Goal: Task Accomplishment & Management: Use online tool/utility

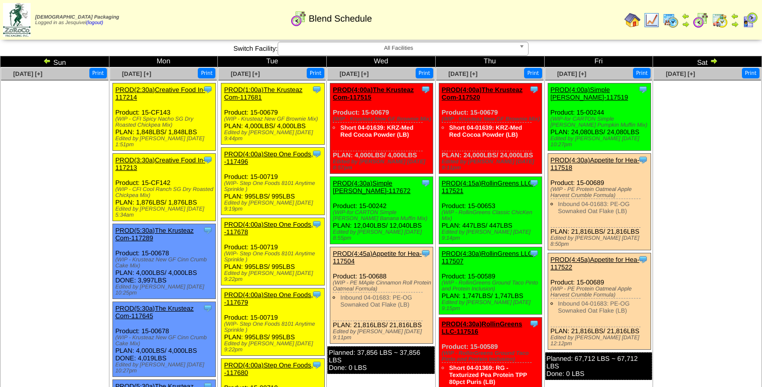
scroll to position [128, 0]
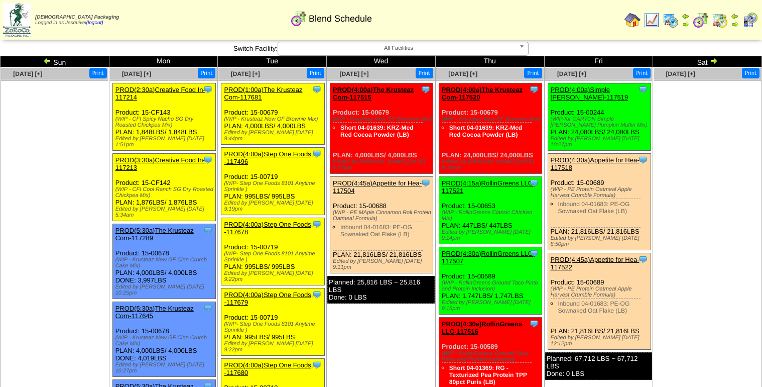
scroll to position [128, 0]
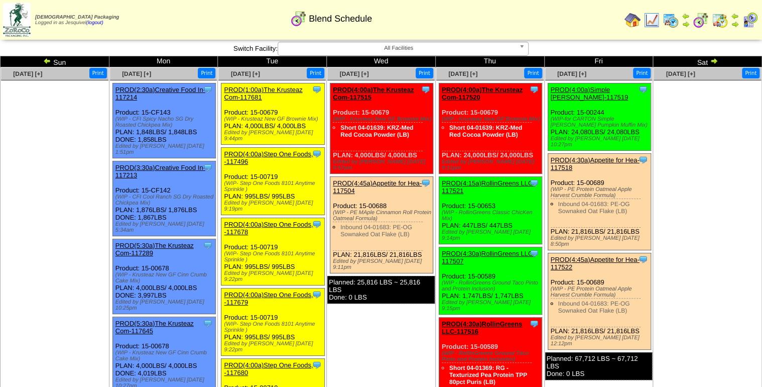
click at [253, 92] on link "PROD(1:00a)The Krusteaz Com-117681" at bounding box center [263, 93] width 78 height 15
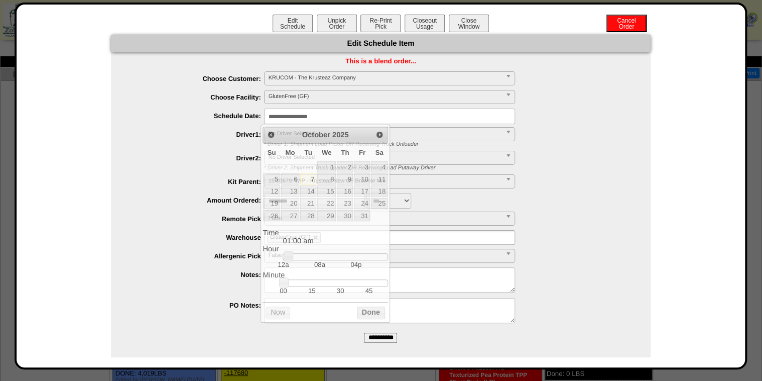
click at [341, 114] on input "**********" at bounding box center [389, 116] width 251 height 16
type input "**********"
drag, startPoint x: 290, startPoint y: 256, endPoint x: 316, endPoint y: 263, distance: 27.5
click at [316, 263] on dd "12a 08a 04p" at bounding box center [335, 261] width 105 height 16
drag, startPoint x: 365, startPoint y: 313, endPoint x: 372, endPoint y: 325, distance: 13.7
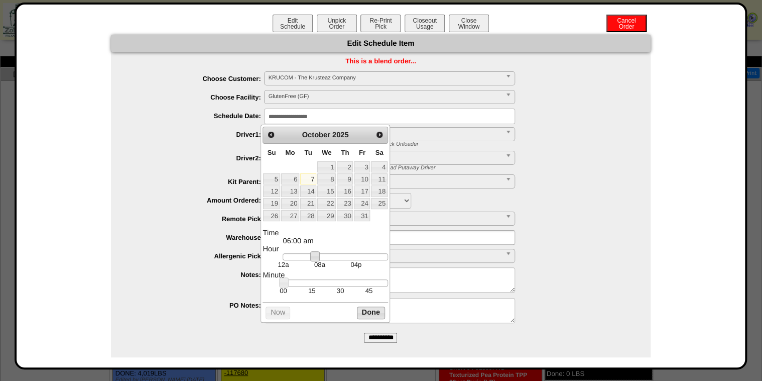
click at [366, 313] on button "Done" at bounding box center [371, 312] width 28 height 13
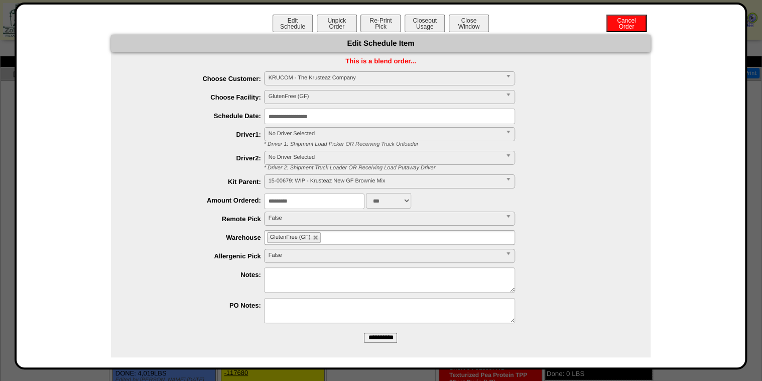
click at [370, 335] on input "**********" at bounding box center [380, 337] width 33 height 10
click at [327, 23] on button "Unpick Order" at bounding box center [337, 24] width 40 height 18
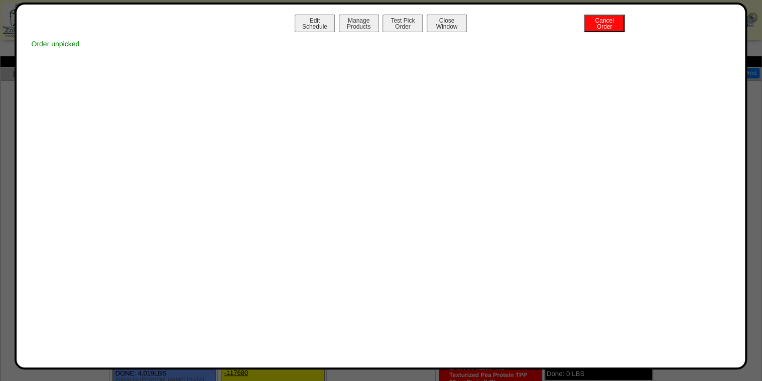
click at [461, 24] on button "Close Window" at bounding box center [447, 24] width 40 height 18
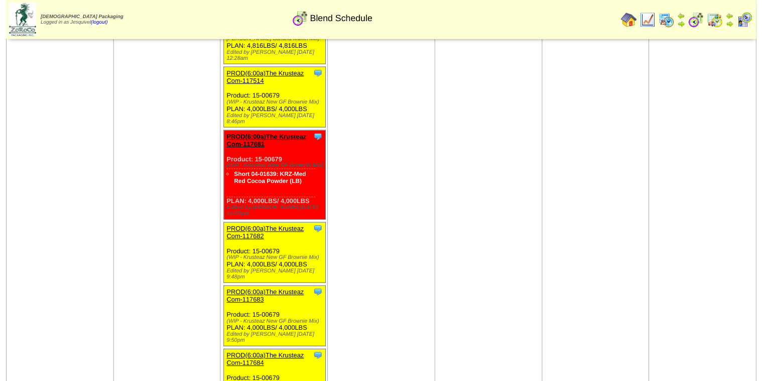
scroll to position [1004, 0]
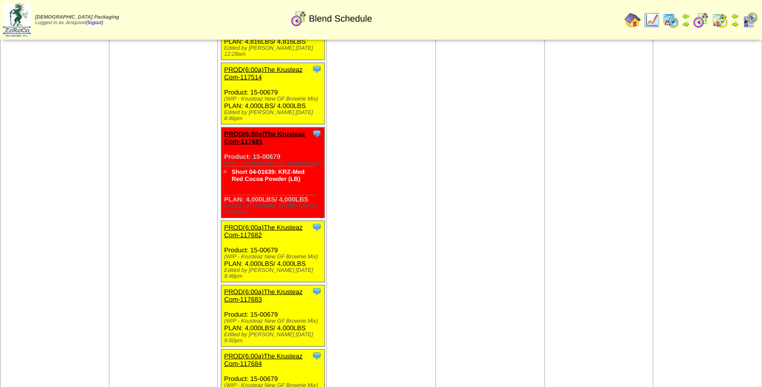
click at [261, 221] on div "Clone Item PROD(6:00a)The Krusteaz Com-117682 The Krusteaz Company ScheduleID: …" at bounding box center [272, 251] width 103 height 61
drag, startPoint x: 261, startPoint y: 131, endPoint x: 237, endPoint y: 133, distance: 24.2
click at [238, 223] on link "PROD(6:00a)The Krusteaz Com-117682" at bounding box center [263, 230] width 78 height 15
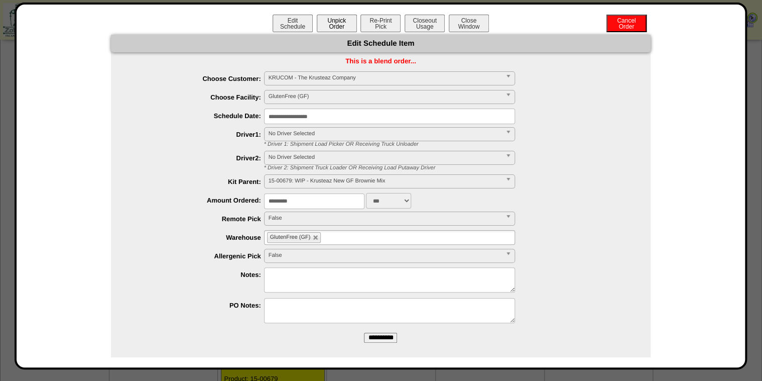
click at [335, 27] on button "Unpick Order" at bounding box center [337, 24] width 40 height 18
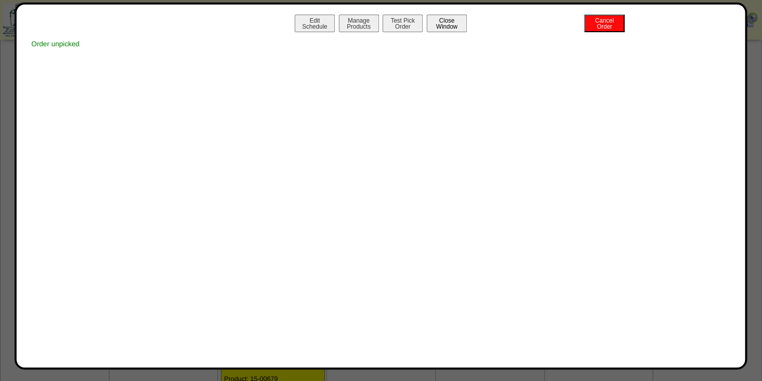
click at [460, 24] on button "Close Window" at bounding box center [447, 24] width 40 height 18
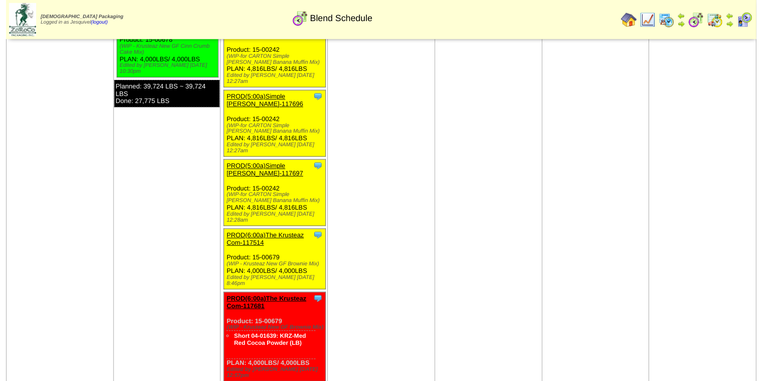
scroll to position [964, 0]
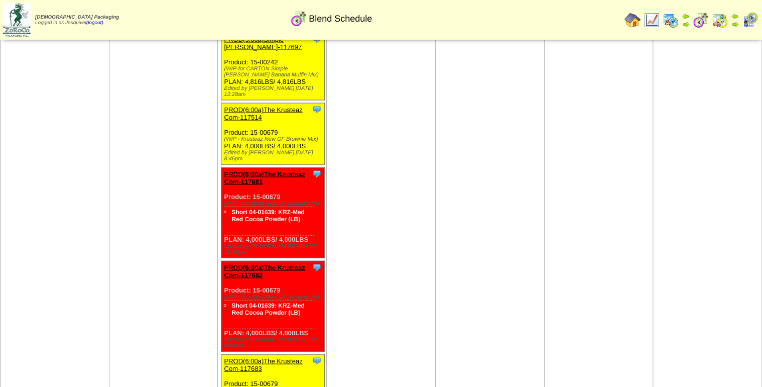
click at [246, 357] on link "PROD(6:00a)The Krusteaz Com-117683" at bounding box center [263, 364] width 78 height 15
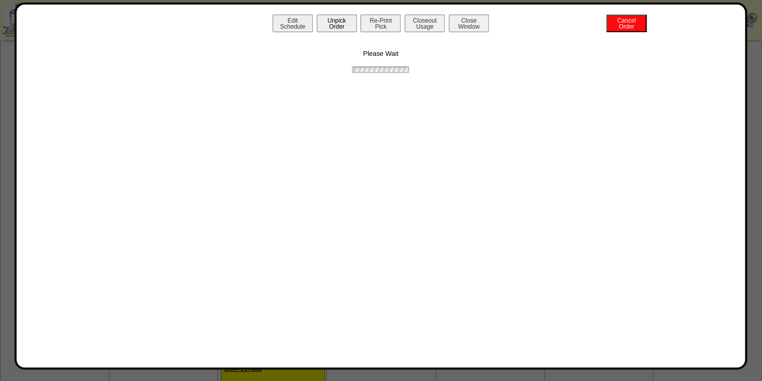
click at [329, 23] on button "Unpick Order" at bounding box center [337, 24] width 40 height 18
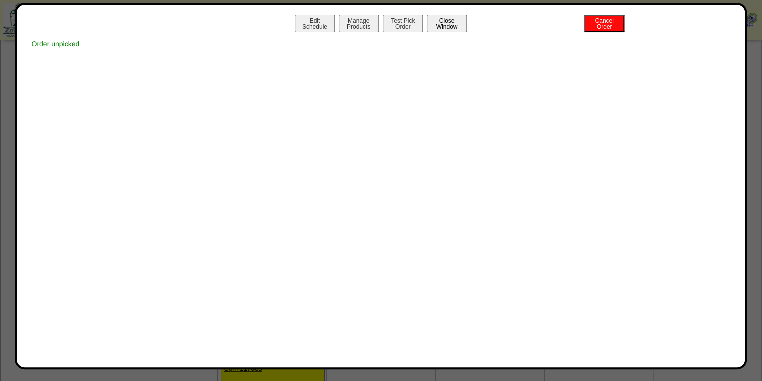
click at [458, 25] on button "Close Window" at bounding box center [447, 24] width 40 height 18
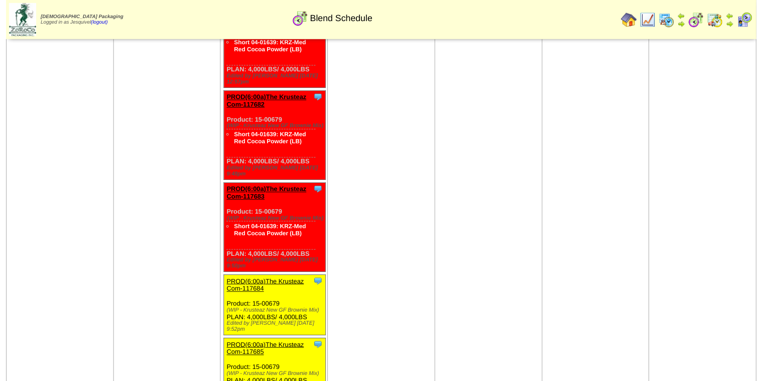
scroll to position [1205, 0]
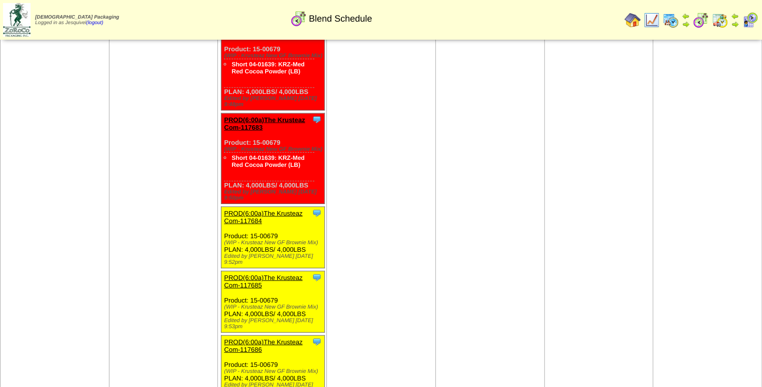
click at [246, 209] on link "PROD(6:00a)The Krusteaz Com-117684" at bounding box center [263, 216] width 78 height 15
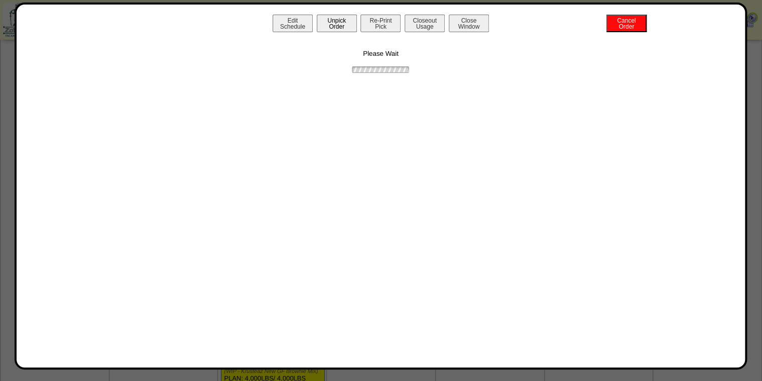
click at [328, 18] on button "Unpick Order" at bounding box center [337, 24] width 40 height 18
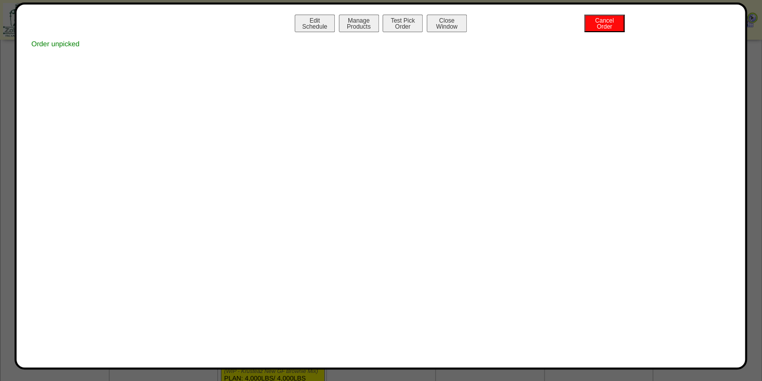
click at [456, 22] on button "Close Window" at bounding box center [447, 24] width 40 height 18
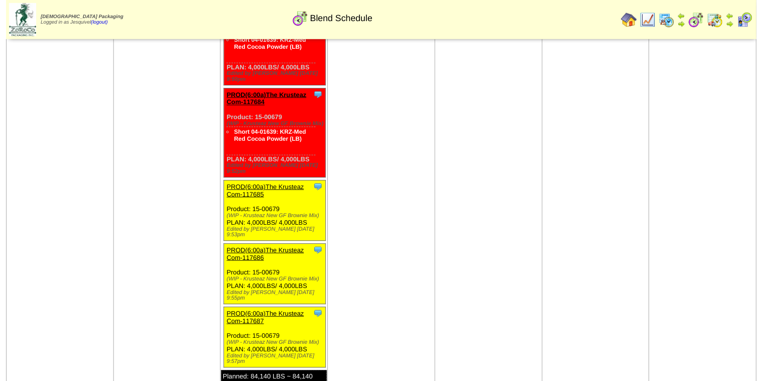
scroll to position [1326, 0]
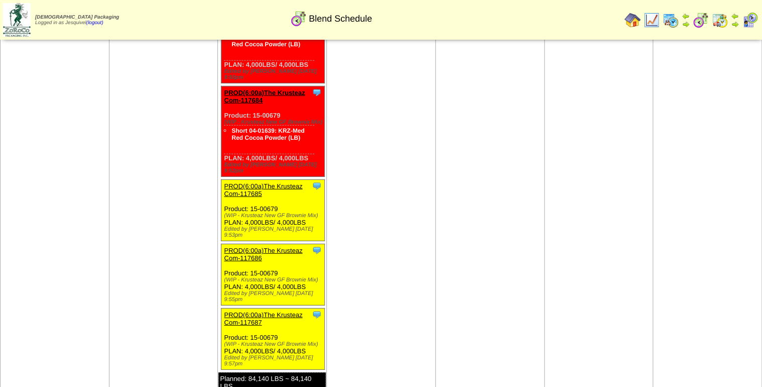
click at [240, 182] on link "PROD(6:00a)The Krusteaz Com-117685" at bounding box center [263, 189] width 78 height 15
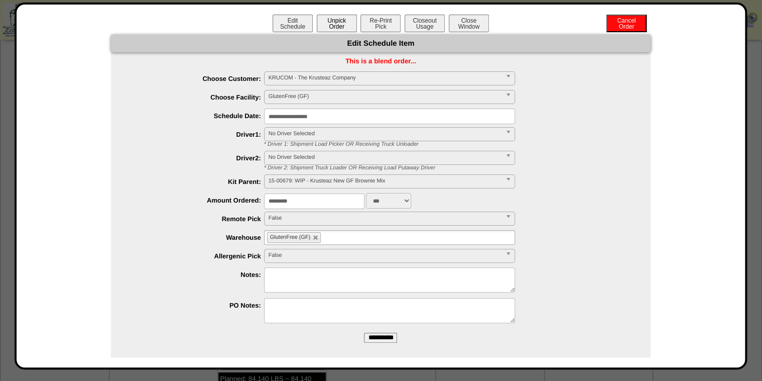
click at [344, 29] on button "Unpick Order" at bounding box center [337, 24] width 40 height 18
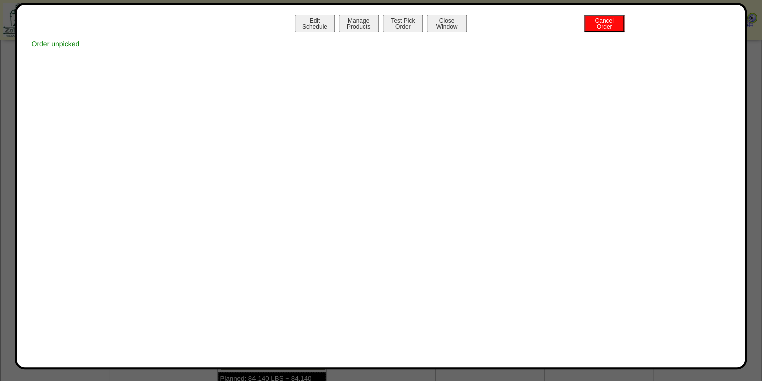
click at [458, 24] on button "Close Window" at bounding box center [447, 24] width 40 height 18
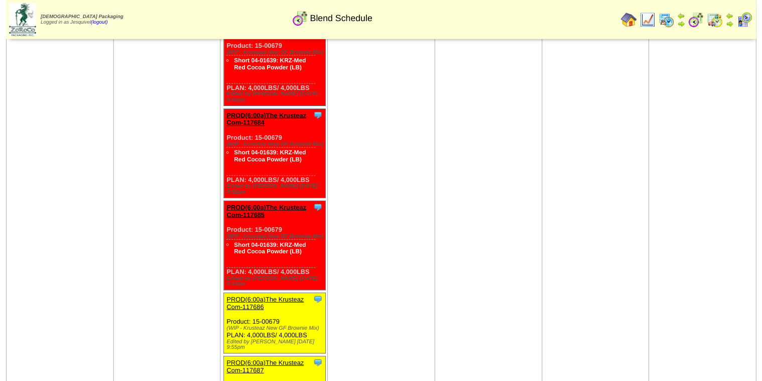
scroll to position [1300, 0]
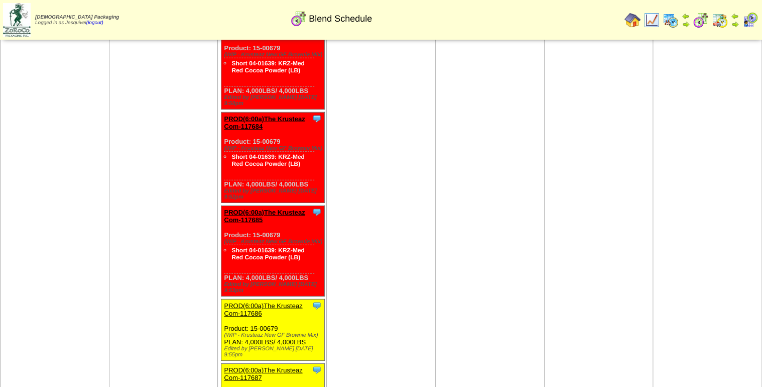
click at [279, 302] on link "PROD(6:00a)The Krusteaz Com-117686" at bounding box center [263, 309] width 78 height 15
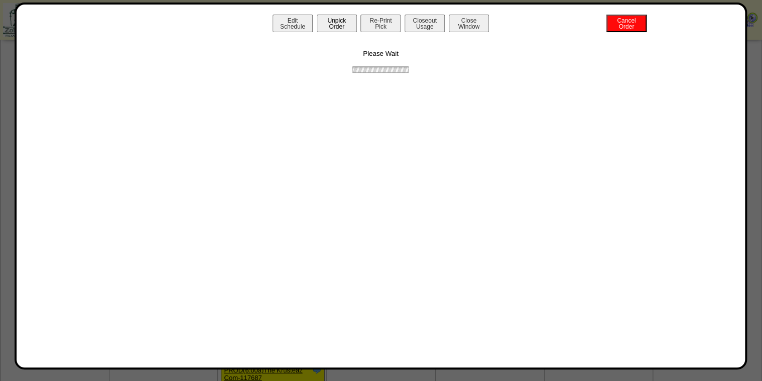
click at [331, 21] on button "Unpick Order" at bounding box center [337, 24] width 40 height 18
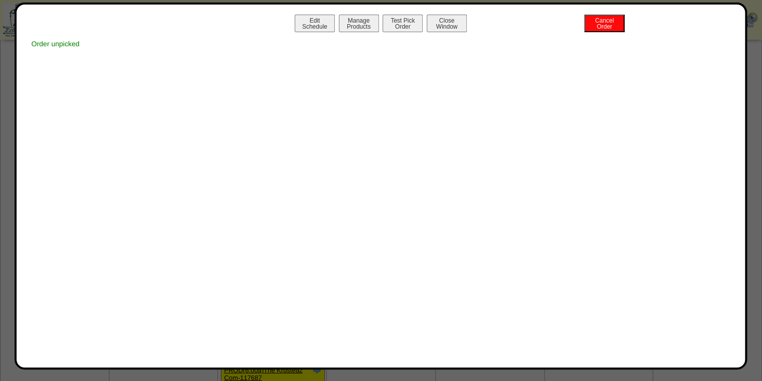
click at [455, 22] on button "Close Window" at bounding box center [447, 24] width 40 height 18
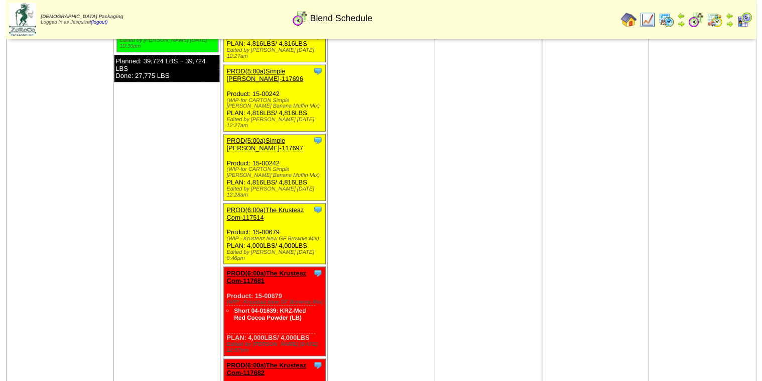
scroll to position [853, 0]
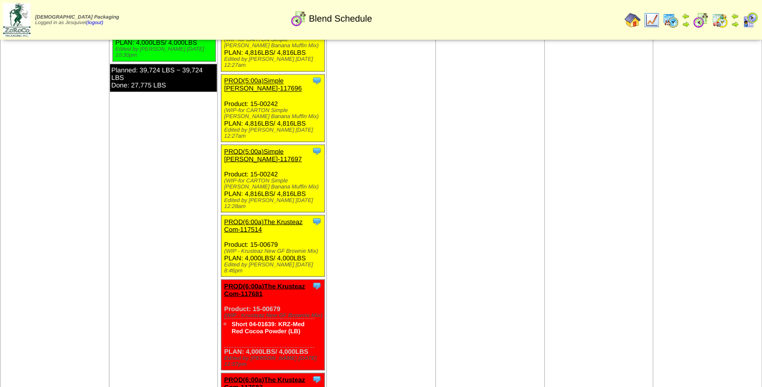
click at [275, 217] on link "PROD(6:00a)The Krusteaz Com-117514" at bounding box center [263, 224] width 78 height 15
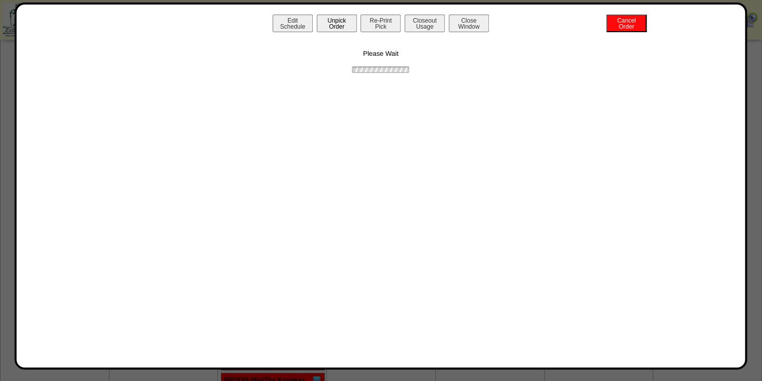
click at [330, 22] on button "Unpick Order" at bounding box center [337, 24] width 40 height 18
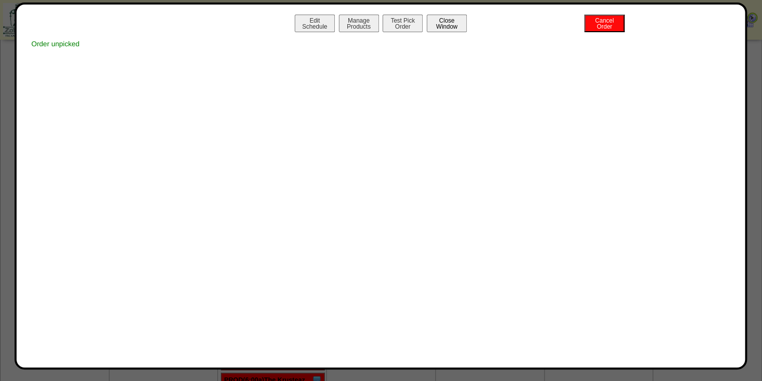
click at [454, 25] on button "Close Window" at bounding box center [447, 24] width 40 height 18
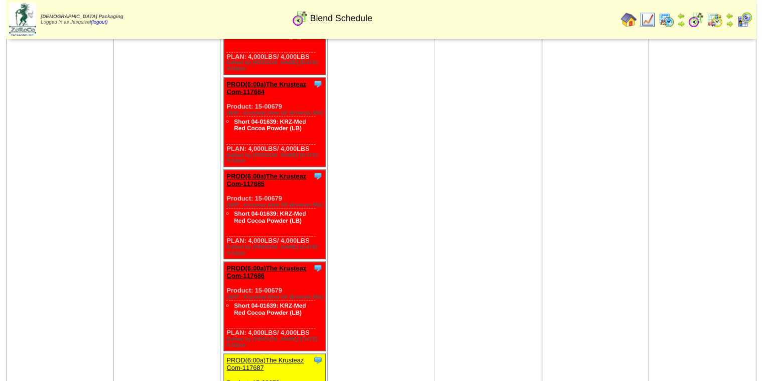
scroll to position [1352, 0]
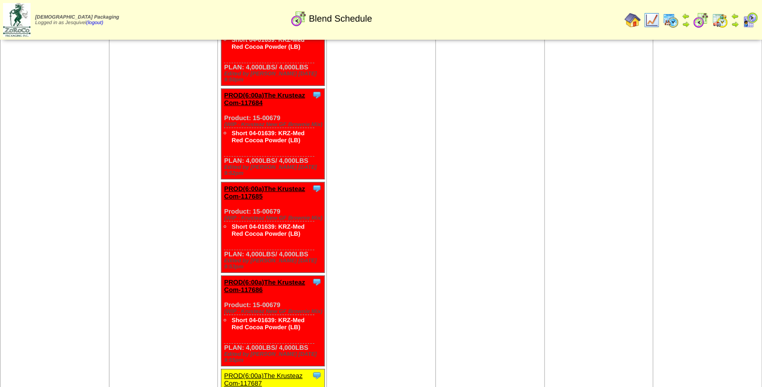
click at [239, 372] on link "PROD(6:00a)The Krusteaz Com-117687" at bounding box center [263, 379] width 78 height 15
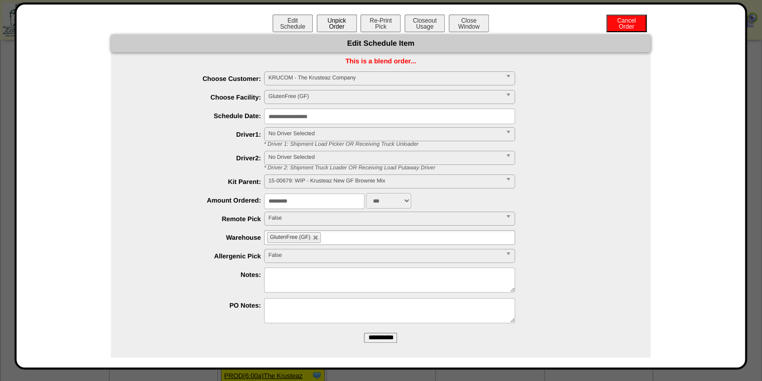
click at [342, 26] on button "Unpick Order" at bounding box center [337, 24] width 40 height 18
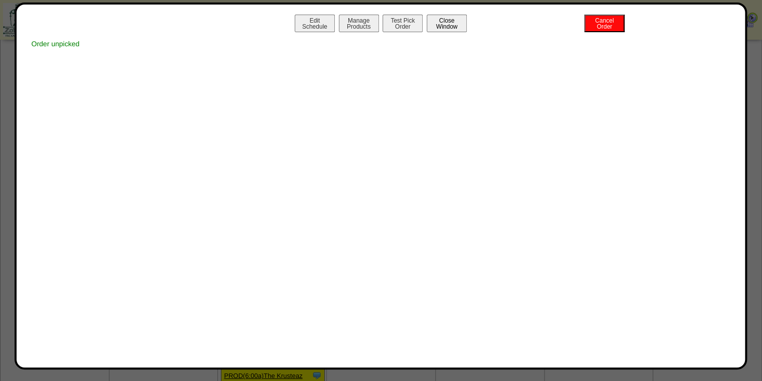
click at [463, 26] on button "Close Window" at bounding box center [447, 24] width 40 height 18
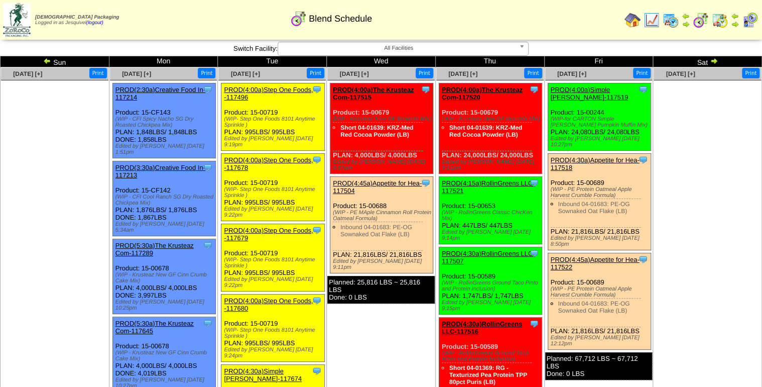
click at [353, 94] on link "PROD(4:00a)The Krusteaz Com-117515" at bounding box center [373, 93] width 81 height 15
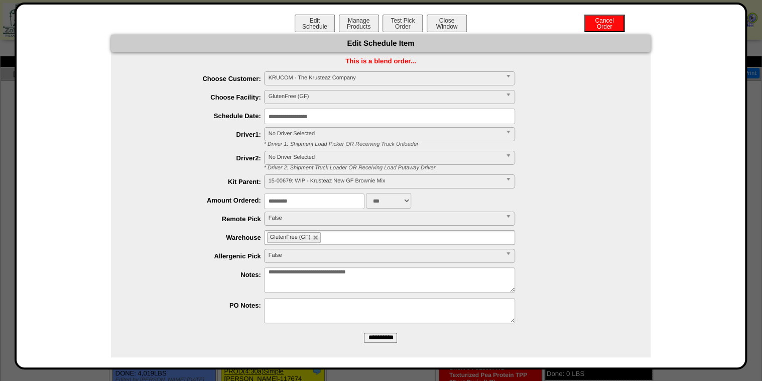
click at [345, 115] on input "**********" at bounding box center [389, 116] width 251 height 16
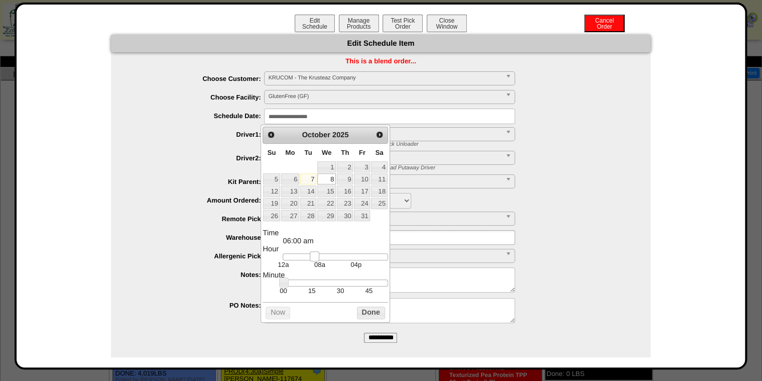
type input "**********"
drag, startPoint x: 299, startPoint y: 256, endPoint x: 313, endPoint y: 259, distance: 14.4
click at [313, 259] on link at bounding box center [315, 256] width 10 height 10
click at [375, 315] on button "Done" at bounding box center [371, 312] width 28 height 13
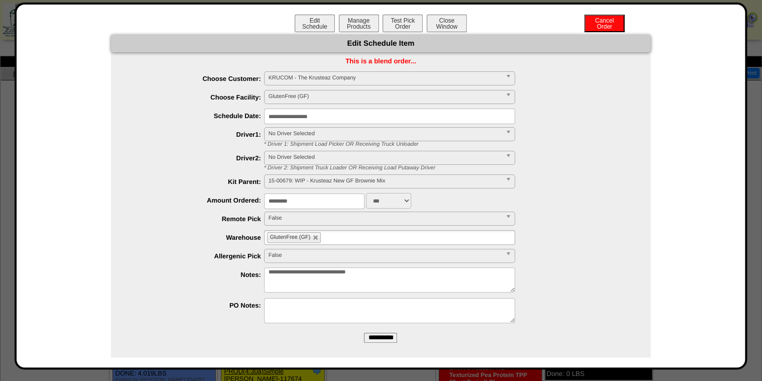
click at [376, 332] on input "**********" at bounding box center [380, 337] width 33 height 10
click at [445, 17] on button "Close Window" at bounding box center [447, 24] width 40 height 18
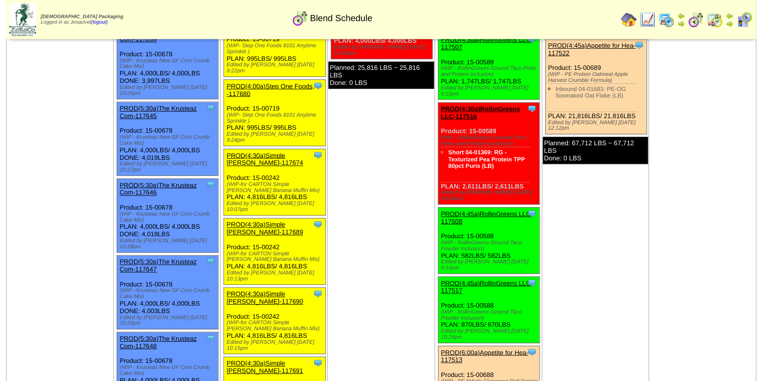
scroll to position [241, 0]
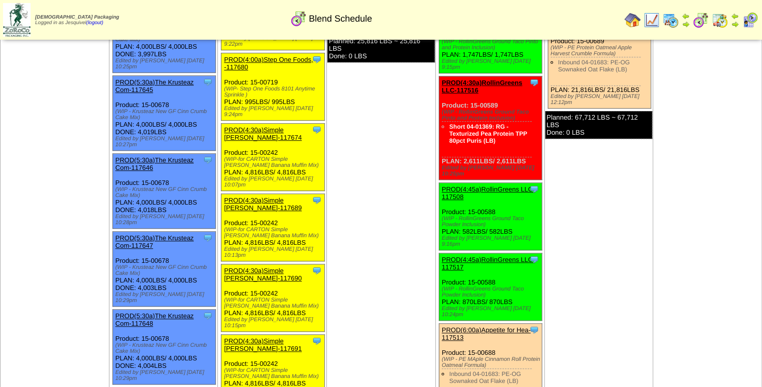
click at [460, 326] on link "PROD(6:00a)Appetite for Hea-117513" at bounding box center [486, 333] width 89 height 15
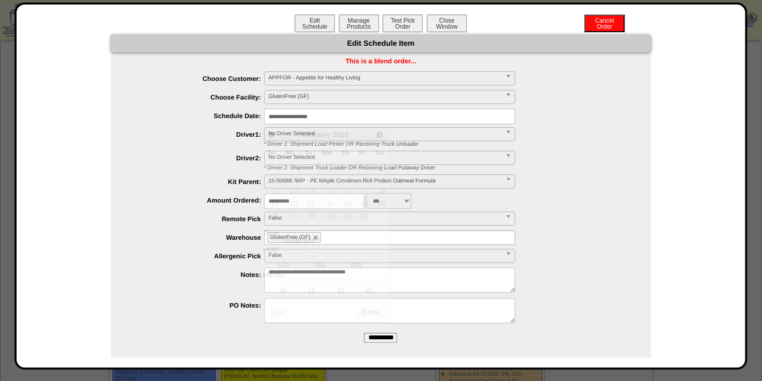
click at [330, 118] on input "**********" at bounding box center [389, 116] width 251 height 16
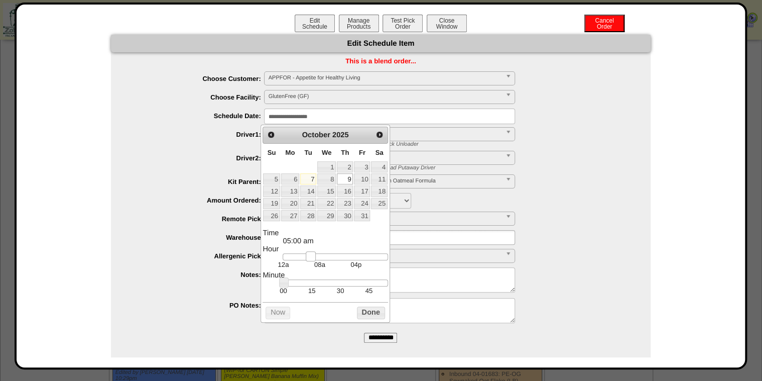
type input "**********"
drag, startPoint x: 312, startPoint y: 261, endPoint x: 305, endPoint y: 264, distance: 7.6
click at [305, 264] on dd "12a 08a 04p" at bounding box center [335, 261] width 105 height 16
click at [393, 332] on input "**********" at bounding box center [380, 337] width 33 height 10
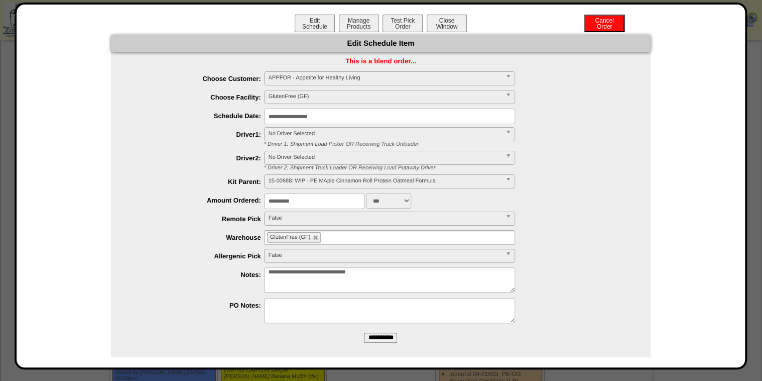
drag, startPoint x: 386, startPoint y: 339, endPoint x: 415, endPoint y: 51, distance: 289.2
click at [386, 338] on input "**********" at bounding box center [380, 337] width 33 height 10
click at [451, 18] on button "Close Window" at bounding box center [447, 24] width 40 height 18
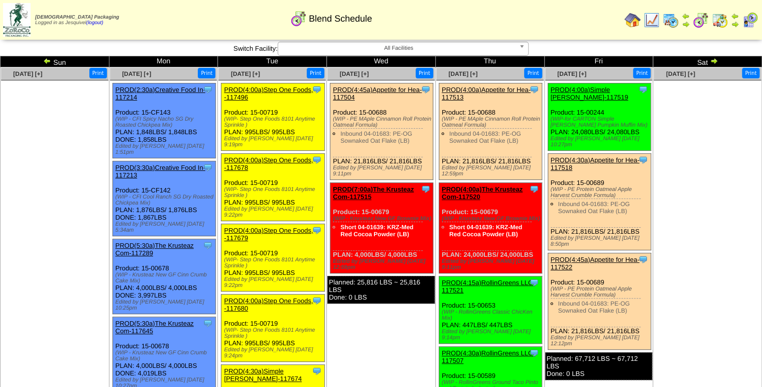
click at [465, 185] on link "PROD(4:00a)The Krusteaz Com-117520" at bounding box center [482, 192] width 81 height 15
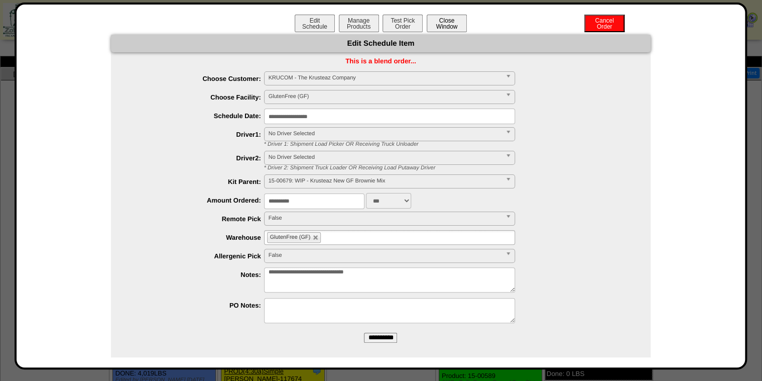
click at [440, 22] on button "Close Window" at bounding box center [447, 24] width 40 height 18
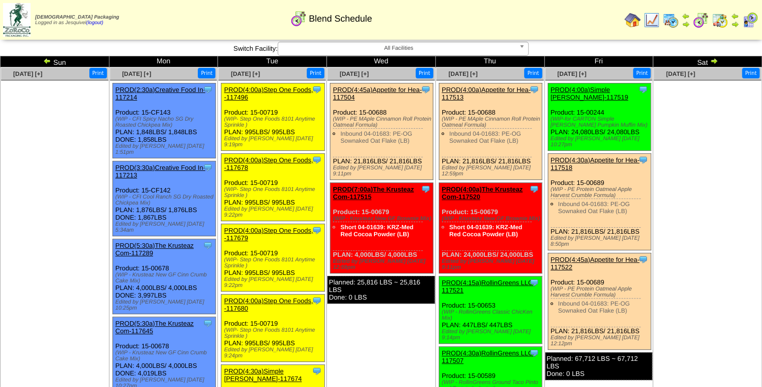
click at [582, 89] on link "PROD(4:00a)Simple Mills-117519" at bounding box center [590, 93] width 78 height 15
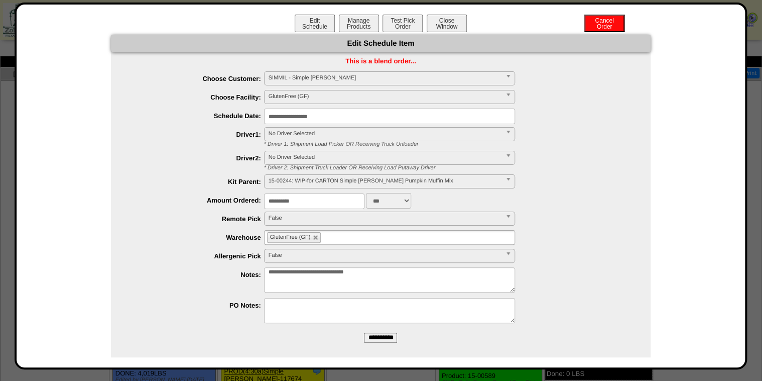
click at [338, 121] on input "**********" at bounding box center [389, 116] width 251 height 16
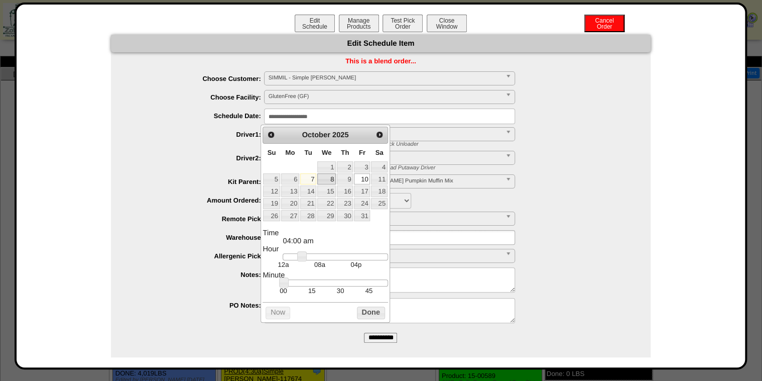
click at [329, 179] on link "8" at bounding box center [326, 178] width 19 height 11
type input "**********"
click at [361, 315] on button "Done" at bounding box center [371, 312] width 28 height 13
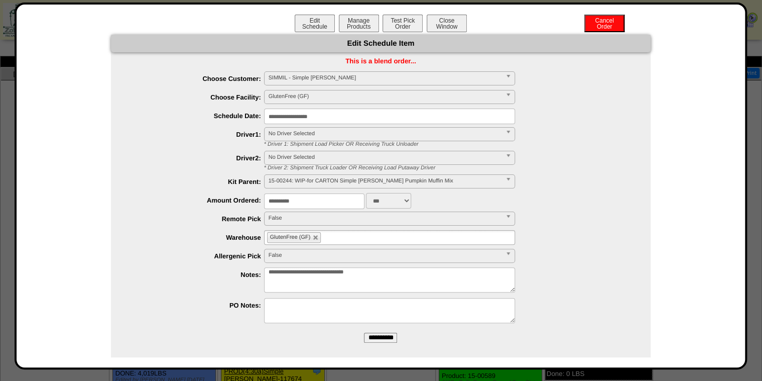
click at [374, 341] on input "**********" at bounding box center [380, 337] width 33 height 10
click at [443, 34] on div "Edit Schedule Manage Products Test Pick Order Cancel Order Close Window" at bounding box center [381, 25] width 709 height 20
click at [445, 29] on button "Close Window" at bounding box center [447, 24] width 40 height 18
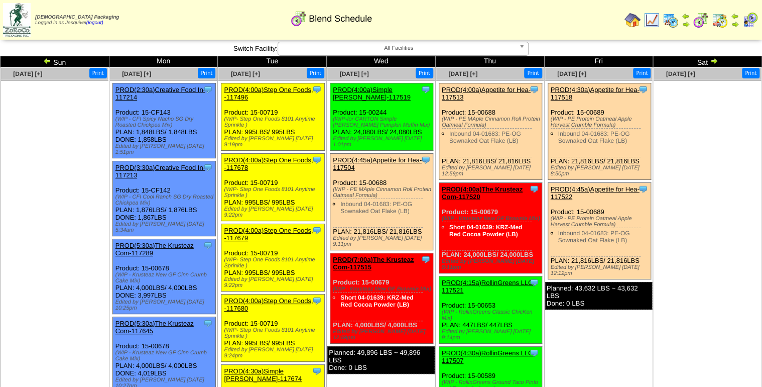
click at [384, 92] on link "PROD(4:00a)Simple Mills-117519" at bounding box center [372, 93] width 78 height 15
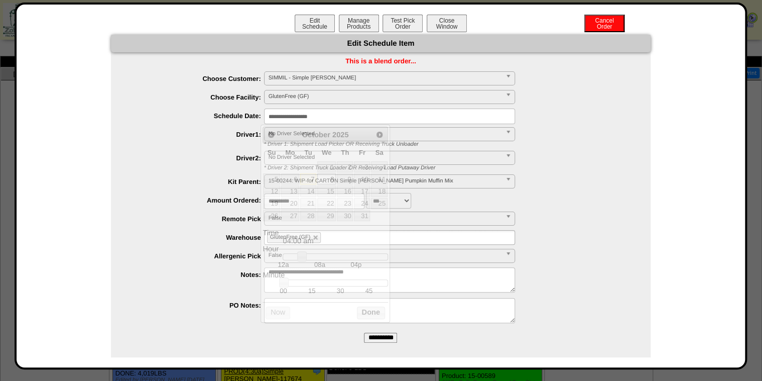
click at [348, 110] on input "**********" at bounding box center [389, 116] width 251 height 16
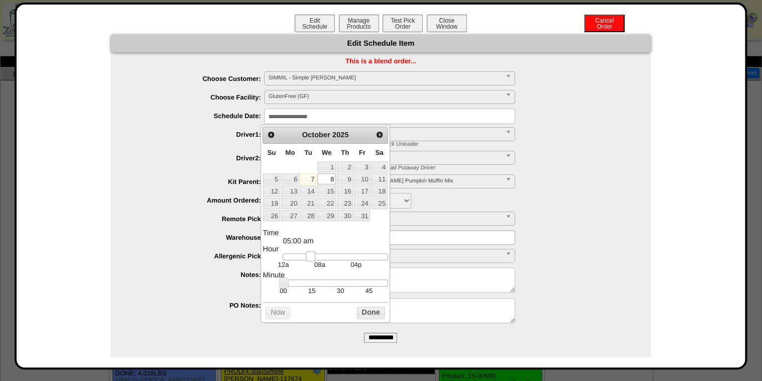
type input "**********"
drag, startPoint x: 304, startPoint y: 257, endPoint x: 315, endPoint y: 258, distance: 11.1
click at [315, 258] on link at bounding box center [313, 256] width 10 height 10
click at [361, 311] on button "Done" at bounding box center [371, 312] width 28 height 13
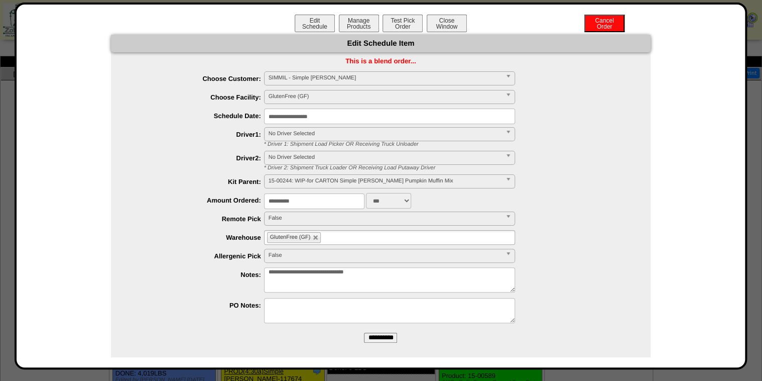
click at [389, 334] on input "**********" at bounding box center [380, 337] width 33 height 10
click at [443, 26] on button "Close Window" at bounding box center [447, 24] width 40 height 18
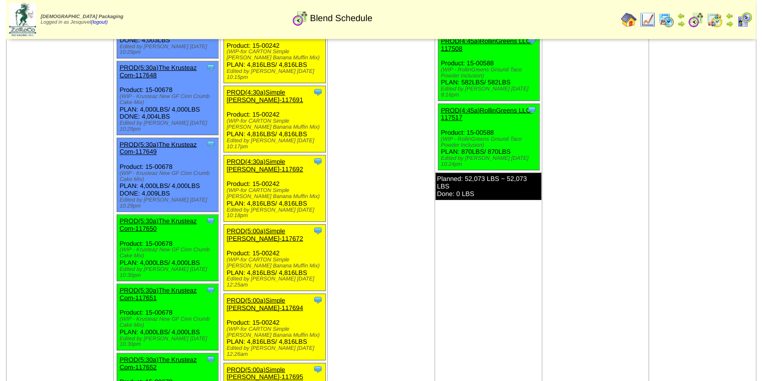
scroll to position [522, 0]
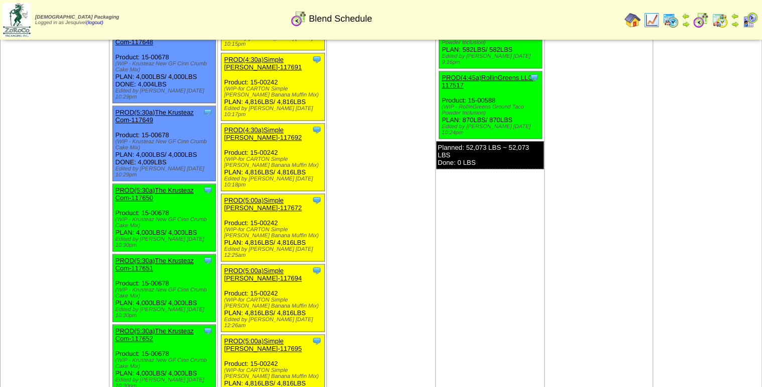
click at [176, 186] on link "PROD(5:30a)The Krusteaz Com-117650" at bounding box center [154, 193] width 78 height 15
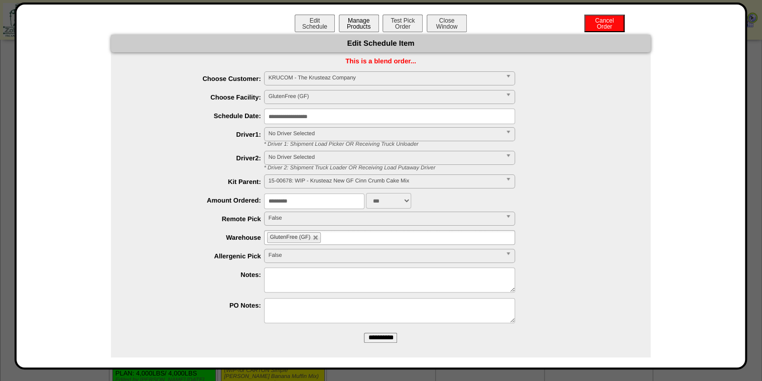
click at [352, 25] on button "Manage Products" at bounding box center [359, 24] width 40 height 18
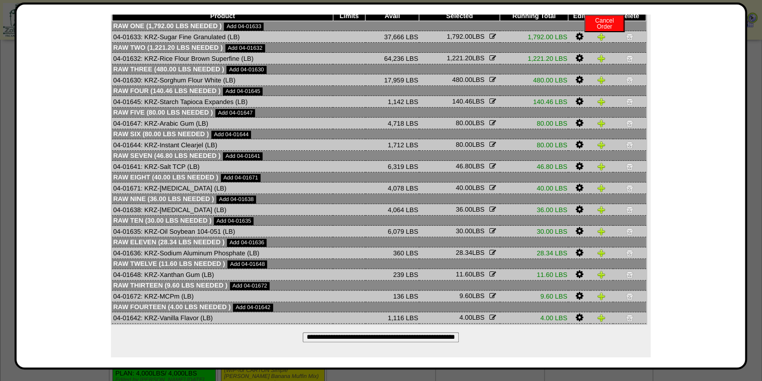
scroll to position [0, 0]
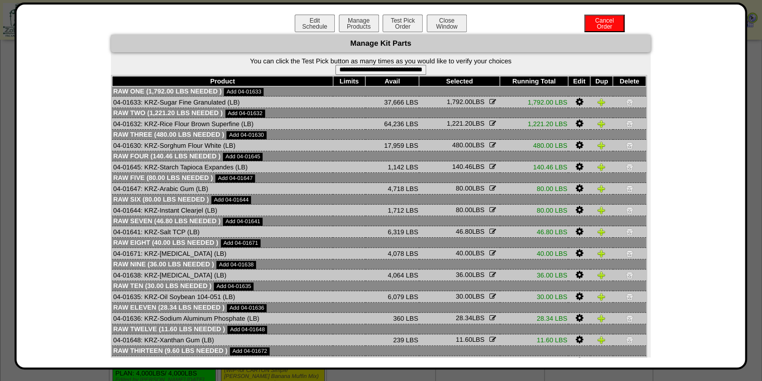
click at [354, 68] on input "**********" at bounding box center [380, 70] width 91 height 10
type input "**********"
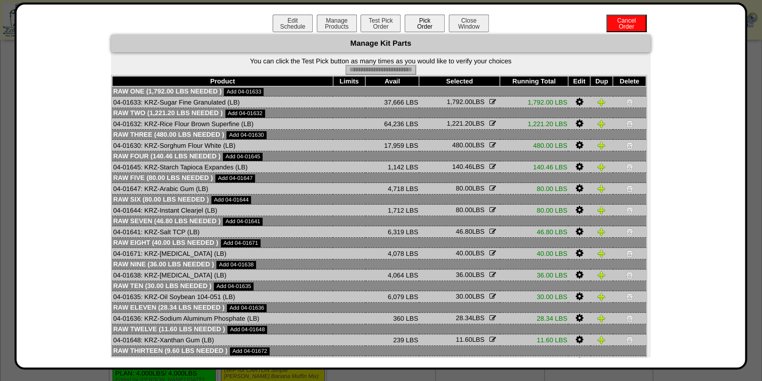
click at [417, 26] on button "Pick Order" at bounding box center [425, 24] width 40 height 18
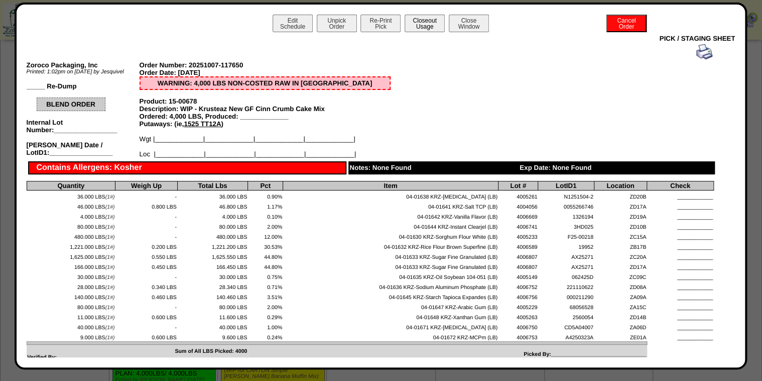
click at [418, 25] on button "Closeout Usage" at bounding box center [425, 24] width 40 height 18
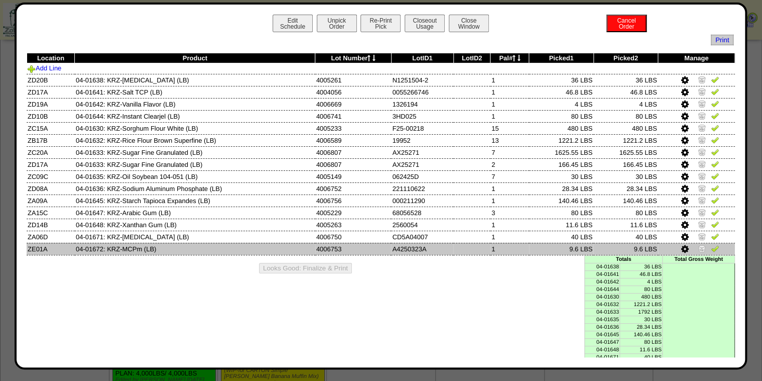
click at [711, 249] on img at bounding box center [715, 248] width 8 height 8
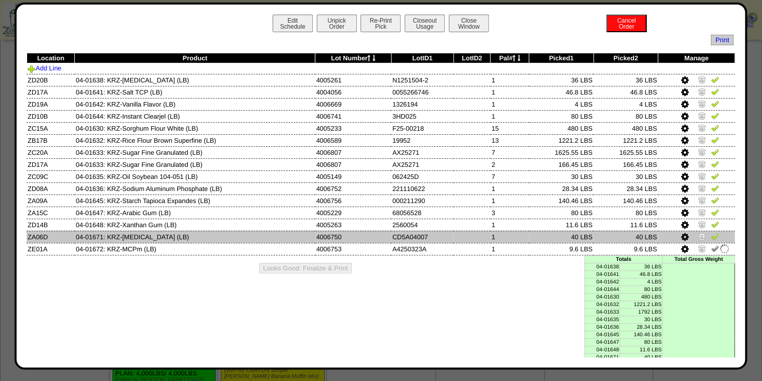
click at [712, 238] on img at bounding box center [715, 236] width 8 height 8
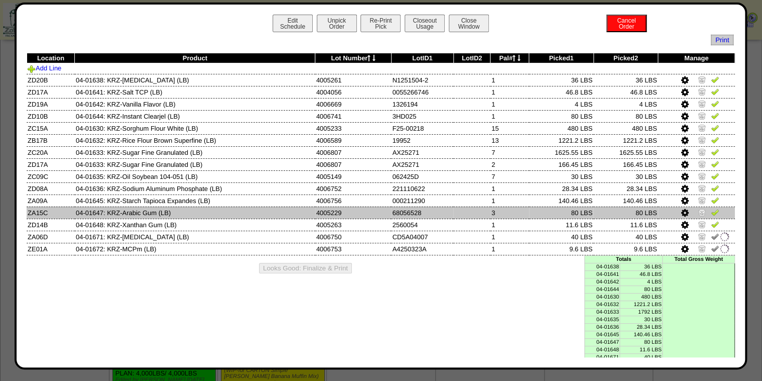
click at [711, 216] on img at bounding box center [715, 212] width 8 height 8
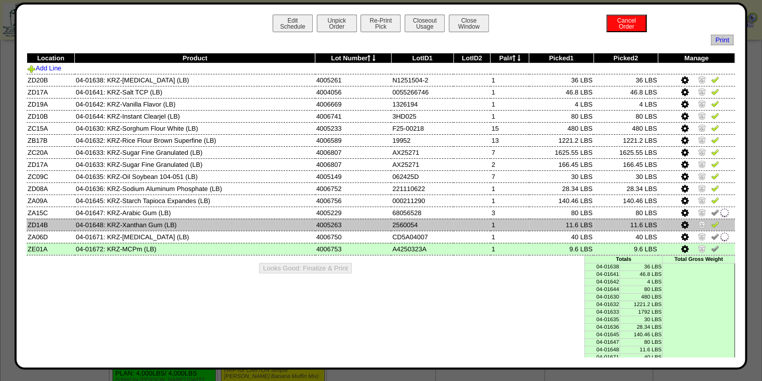
click at [711, 220] on img at bounding box center [715, 224] width 8 height 8
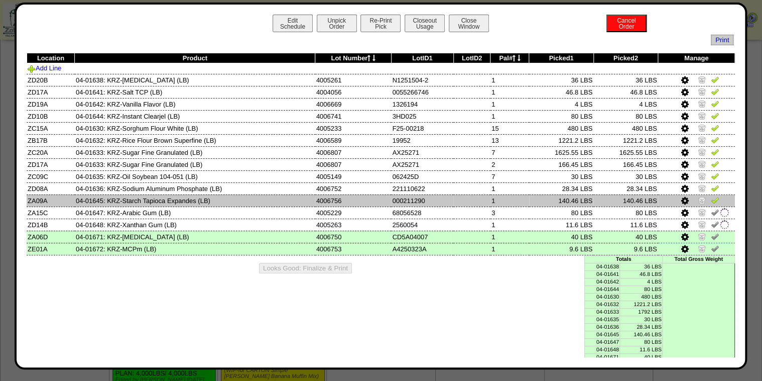
click at [711, 204] on img at bounding box center [715, 200] width 8 height 8
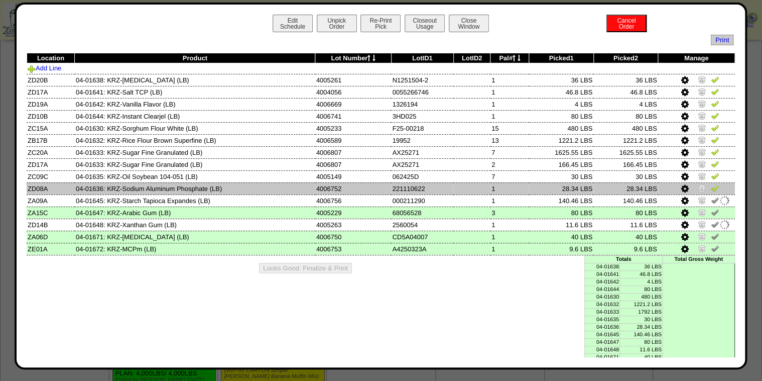
click at [711, 187] on img at bounding box center [715, 188] width 8 height 8
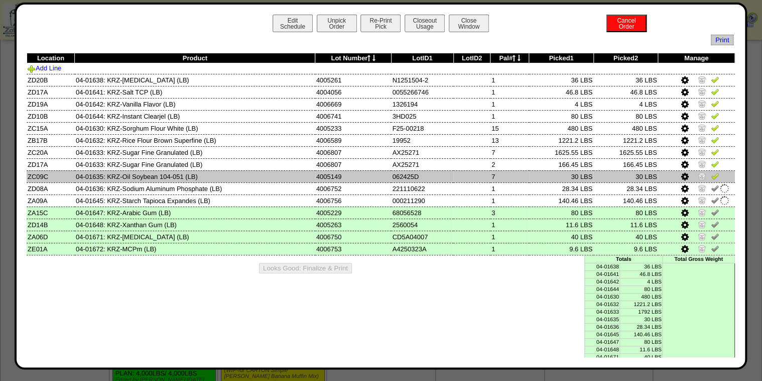
click at [711, 176] on img at bounding box center [715, 176] width 8 height 8
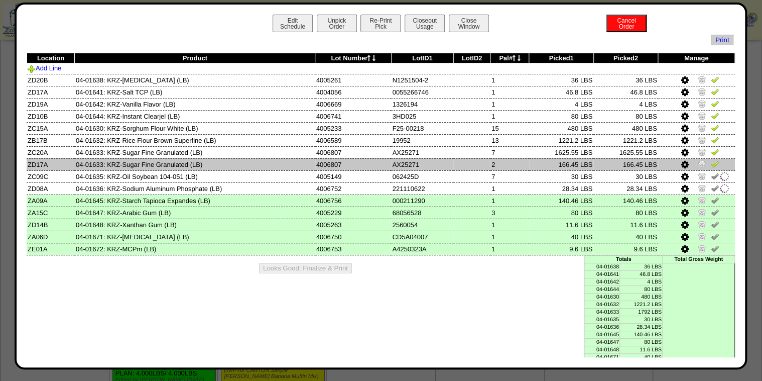
click at [711, 166] on img at bounding box center [715, 164] width 8 height 8
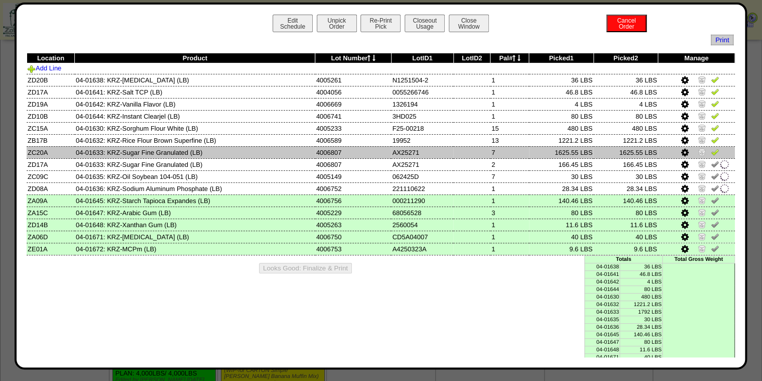
click at [711, 157] on link at bounding box center [715, 154] width 8 height 8
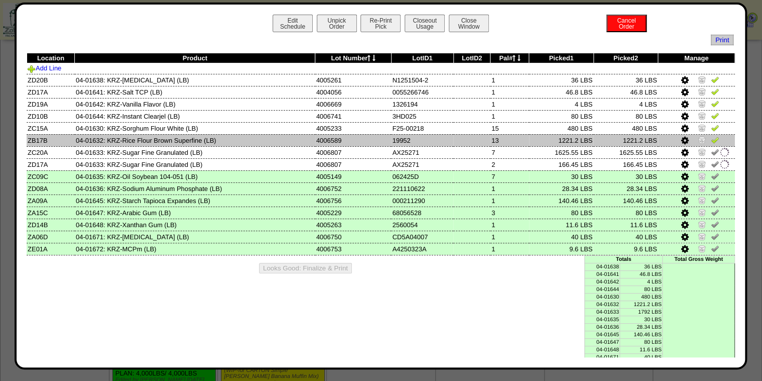
click at [711, 143] on img at bounding box center [715, 140] width 8 height 8
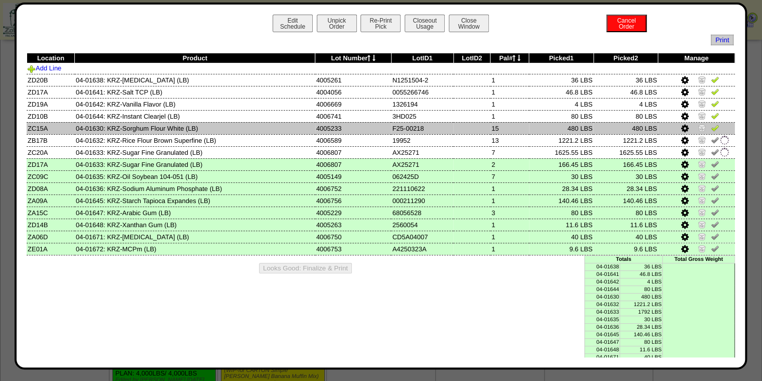
click at [711, 128] on img at bounding box center [715, 128] width 8 height 8
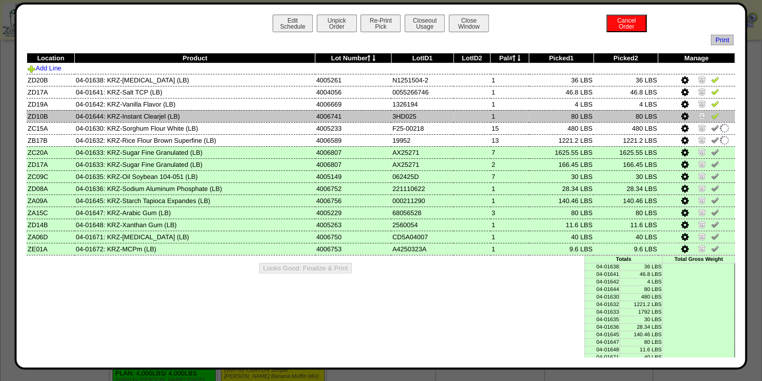
click at [711, 121] on link at bounding box center [715, 117] width 8 height 8
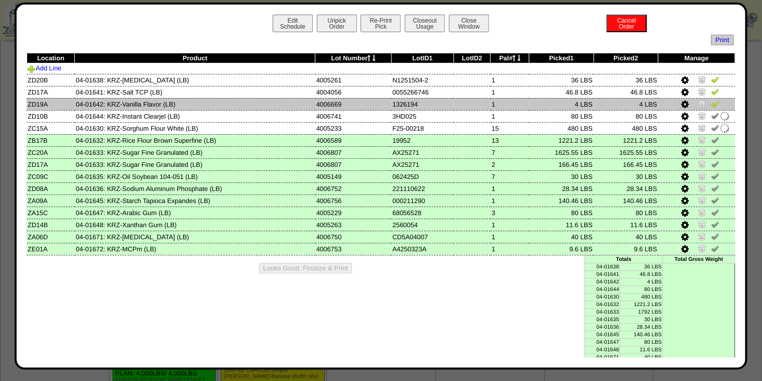
click at [711, 102] on img at bounding box center [715, 103] width 8 height 8
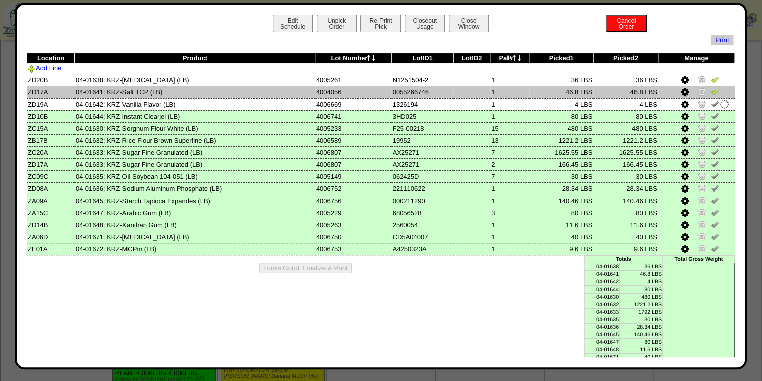
click at [711, 92] on img at bounding box center [715, 91] width 8 height 8
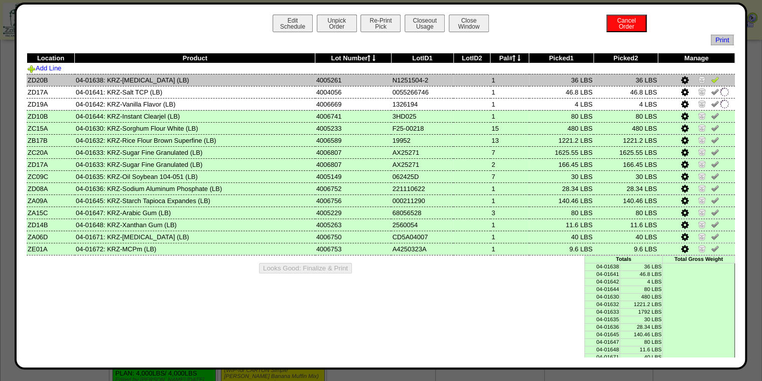
click at [711, 81] on img at bounding box center [715, 79] width 8 height 8
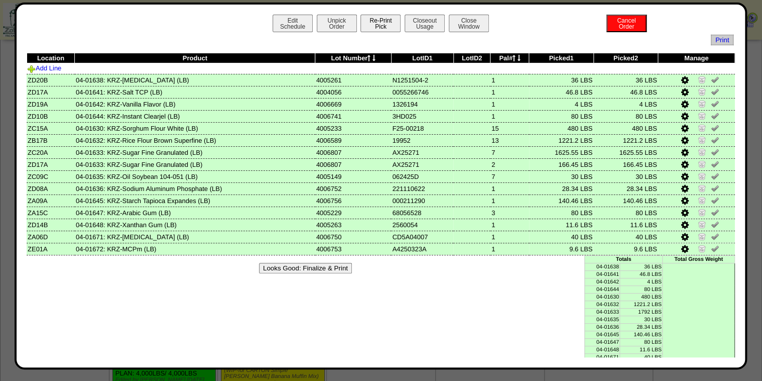
click at [382, 28] on button "Re-Print Pick" at bounding box center [381, 24] width 40 height 18
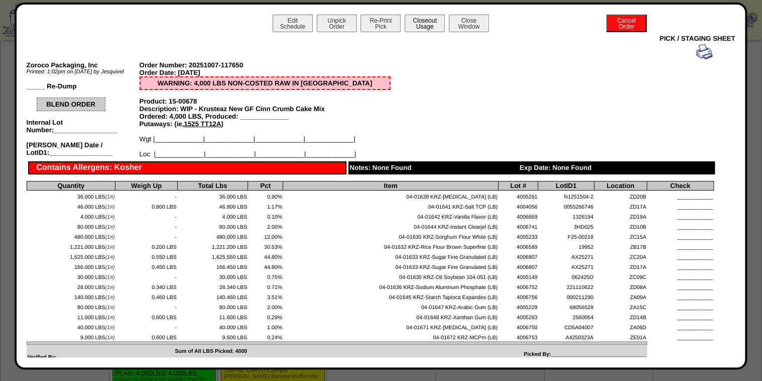
click at [416, 23] on button "Closeout Usage" at bounding box center [425, 24] width 40 height 18
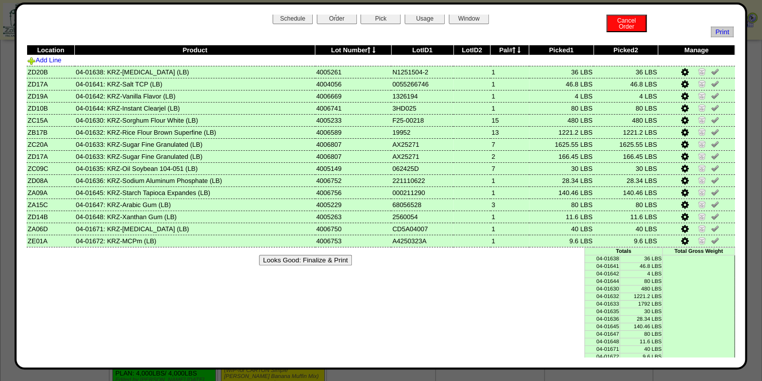
scroll to position [10, 0]
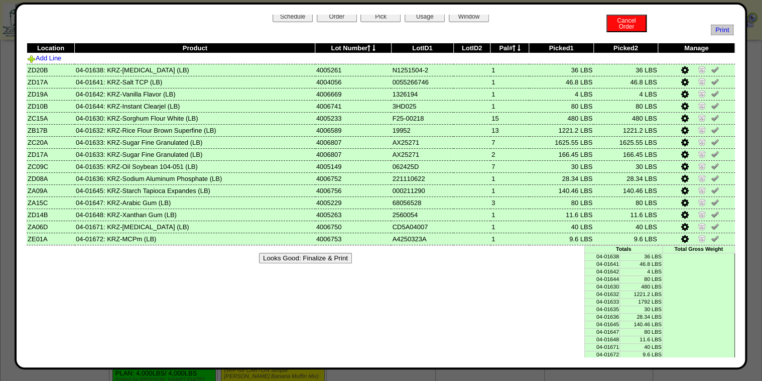
click at [325, 255] on button "Looks Good: Finalize & Print" at bounding box center [305, 258] width 93 height 11
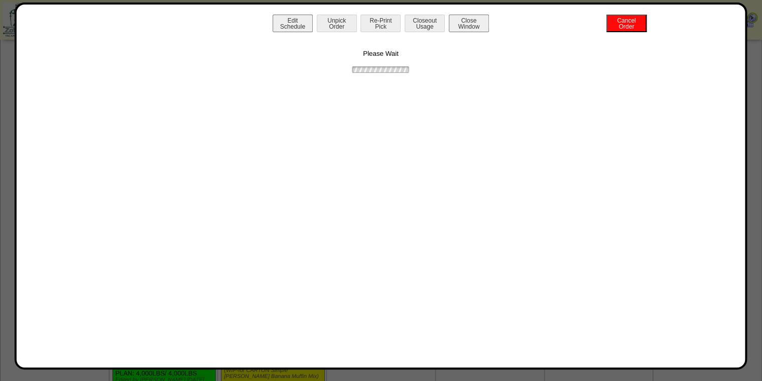
scroll to position [0, 0]
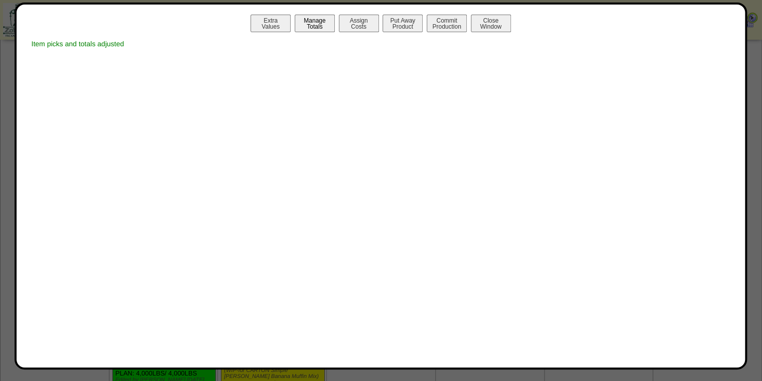
click at [331, 29] on button "Manage Totals" at bounding box center [315, 24] width 40 height 18
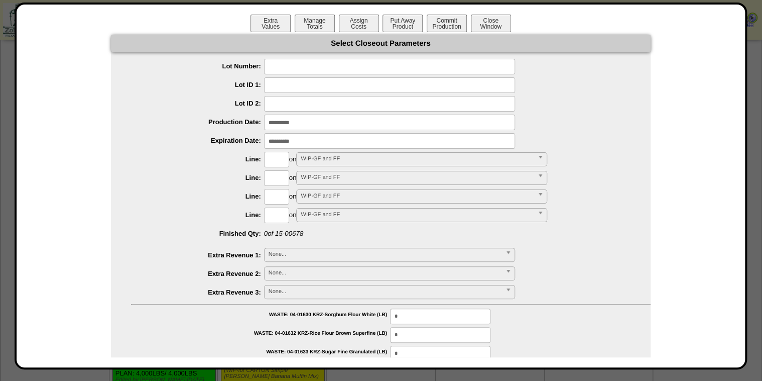
click at [333, 72] on input "text" at bounding box center [389, 67] width 251 height 16
type input "*******"
click at [317, 120] on input "input" at bounding box center [389, 122] width 251 height 16
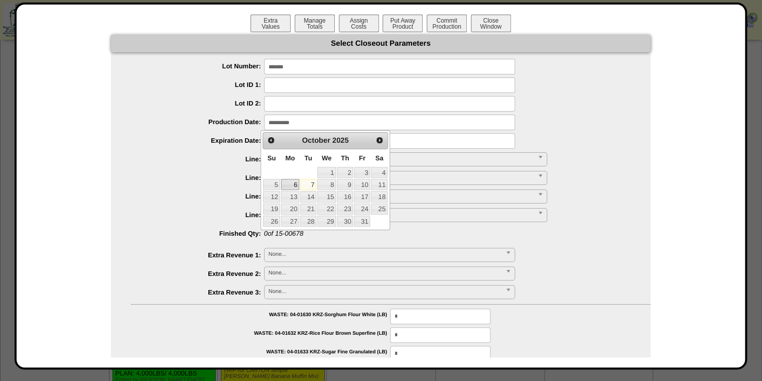
click at [293, 185] on link "6" at bounding box center [290, 184] width 18 height 11
type input "**********"
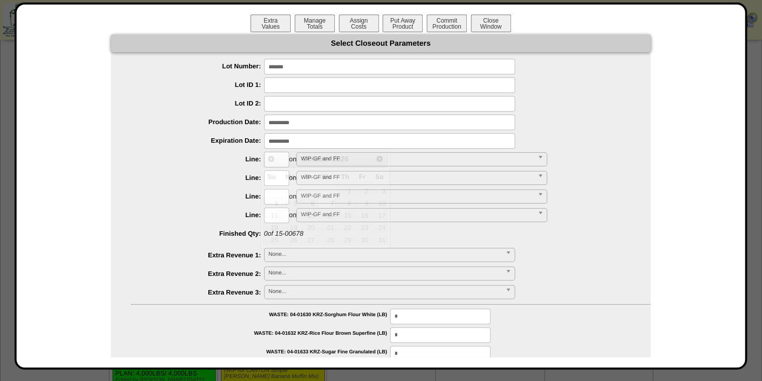
click at [277, 147] on input "input" at bounding box center [389, 141] width 251 height 16
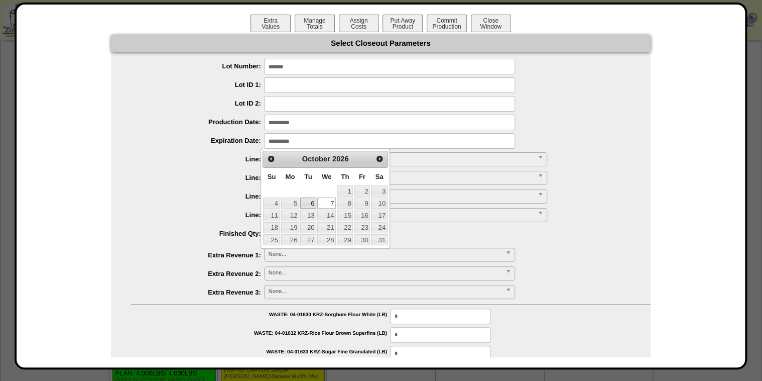
click at [311, 202] on link "6" at bounding box center [308, 202] width 16 height 11
type input "**********"
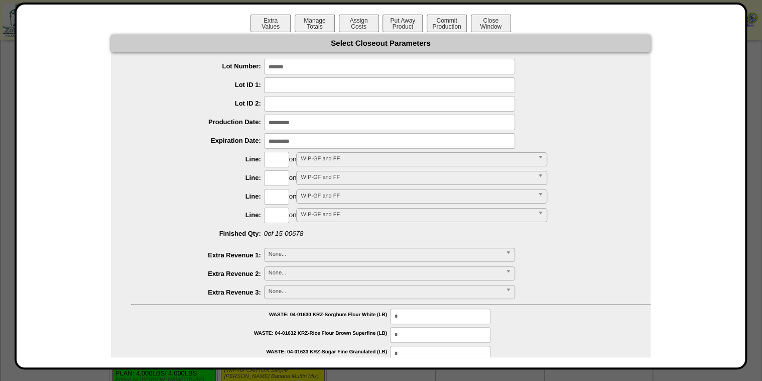
click at [280, 154] on input "text" at bounding box center [276, 160] width 25 height 16
type input "****"
type input "*********"
drag, startPoint x: 400, startPoint y: 23, endPoint x: 398, endPoint y: 27, distance: 5.2
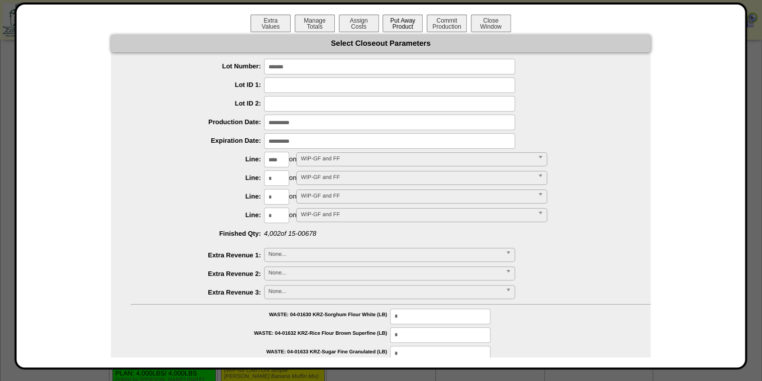
click at [400, 23] on button "Put Away Product" at bounding box center [403, 24] width 40 height 18
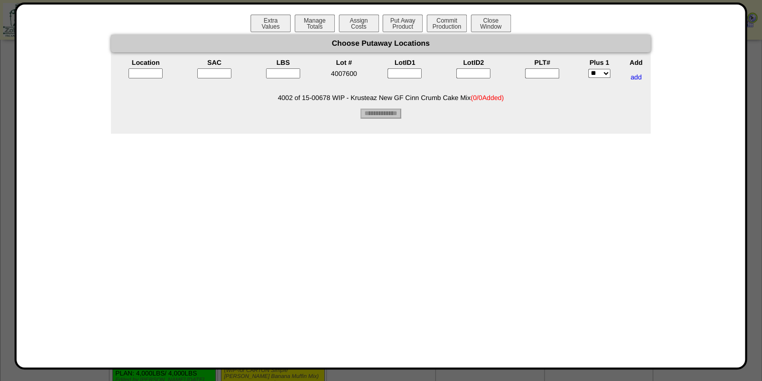
click at [536, 74] on input"] "text" at bounding box center [542, 73] width 34 height 10
type input"] "*"
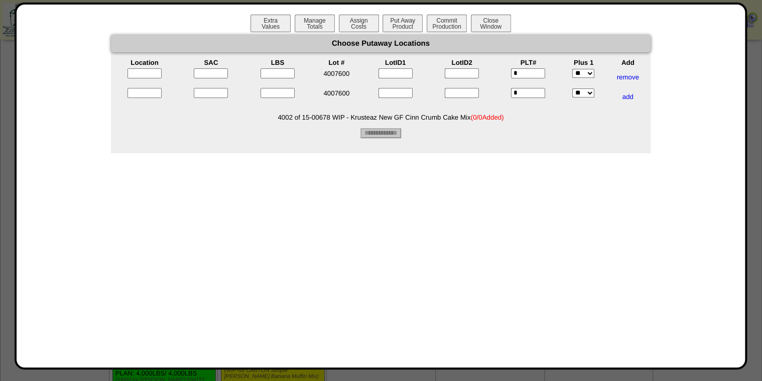
click at [285, 73] on input"] "text" at bounding box center [278, 73] width 34 height 10
type input"] "****"
click at [283, 91] on input"] "text" at bounding box center [278, 93] width 34 height 10
type input"] "****"
click at [219, 74] on input"] "text" at bounding box center [211, 73] width 34 height 10
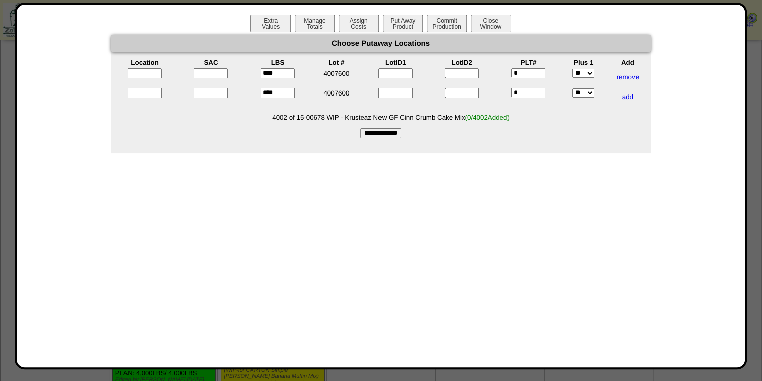
type input"] "*"
click at [222, 92] on input"] "text" at bounding box center [211, 93] width 34 height 10
type input"] "*"
click at [156, 72] on input "text" at bounding box center [145, 73] width 34 height 10
type input "*****"
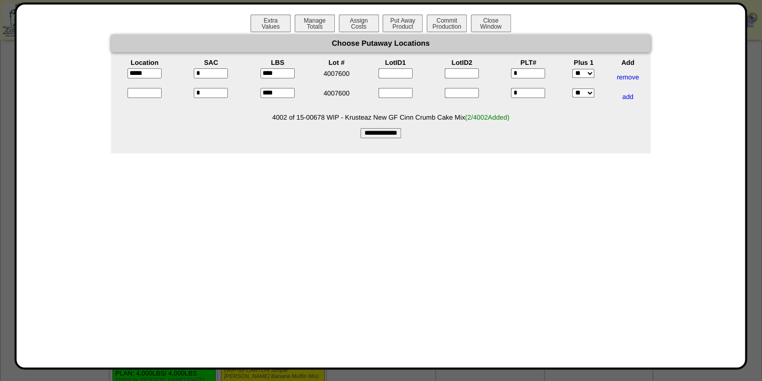
click at [150, 92] on input "text" at bounding box center [145, 93] width 34 height 10
click at [149, 94] on input "text" at bounding box center [147, 93] width 34 height 10
type input "*****"
drag, startPoint x: 144, startPoint y: 150, endPoint x: 410, endPoint y: 137, distance: 266.0
click at [144, 150] on div "Choose Putaway Locations Location SAC LBS Lot # LotID1 LotID2 PLT# Plus 1 Add *…" at bounding box center [381, 94] width 540 height 119
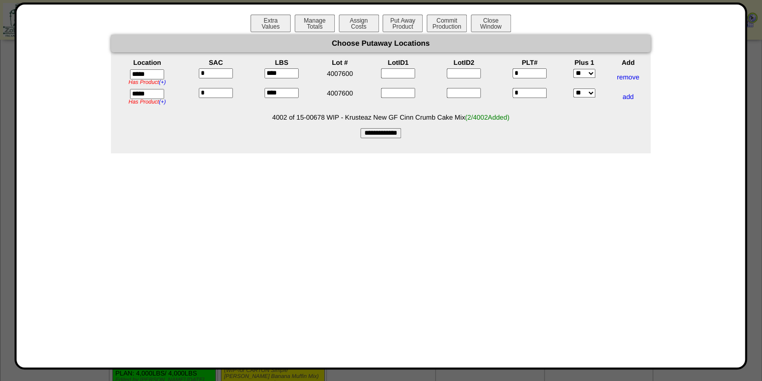
click at [401, 133] on input "**********" at bounding box center [381, 133] width 41 height 10
type input "*********"
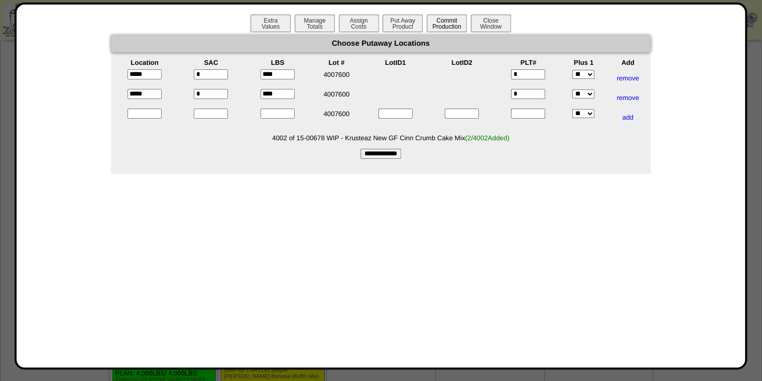
click at [436, 22] on button "Commit Production" at bounding box center [447, 24] width 40 height 18
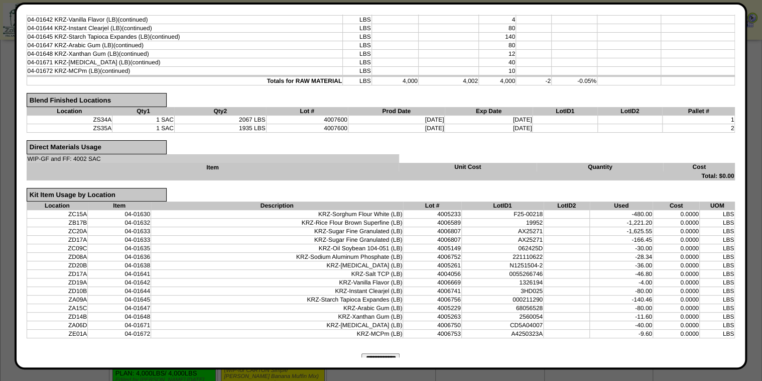
scroll to position [285, 0]
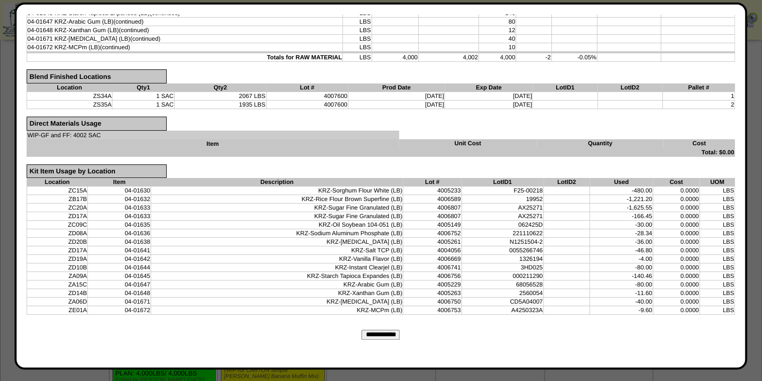
click at [364, 330] on input "**********" at bounding box center [381, 334] width 38 height 10
type input "*********"
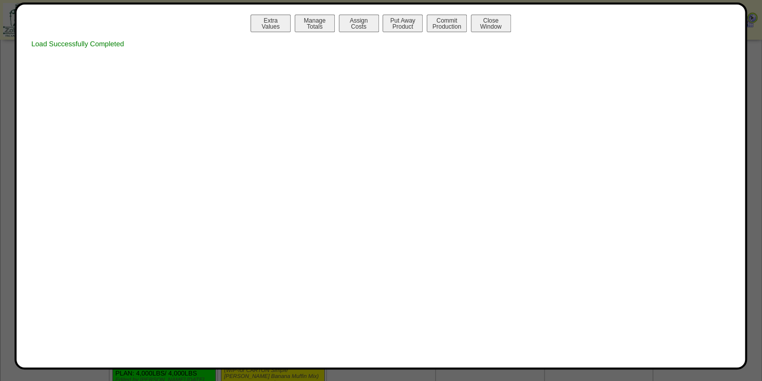
scroll to position [0, 0]
click at [440, 26] on button "Print Prod w / Both" at bounding box center [447, 24] width 40 height 18
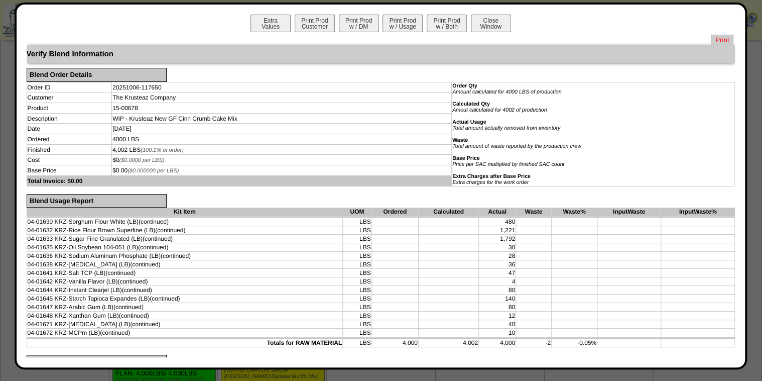
click at [713, 38] on span "Print" at bounding box center [722, 40] width 23 height 11
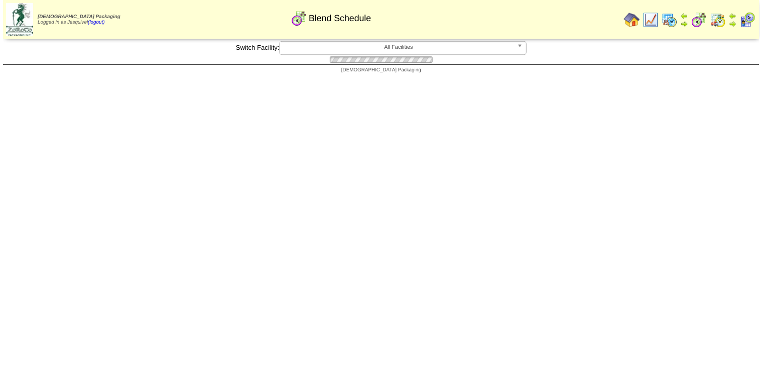
scroll to position [522, 0]
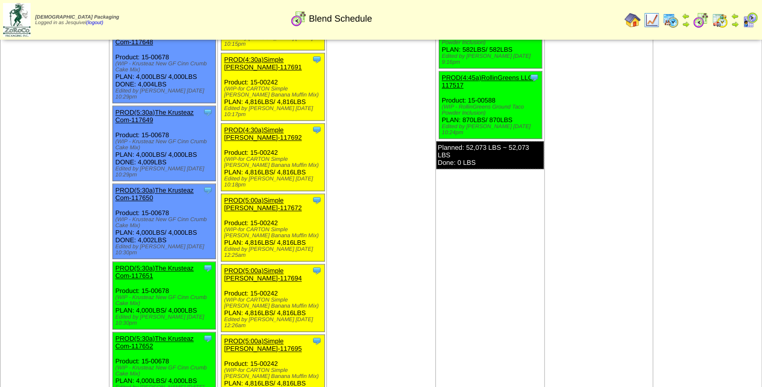
click at [129, 264] on link "PROD(5:30a)The Krusteaz Com-117651" at bounding box center [154, 271] width 78 height 15
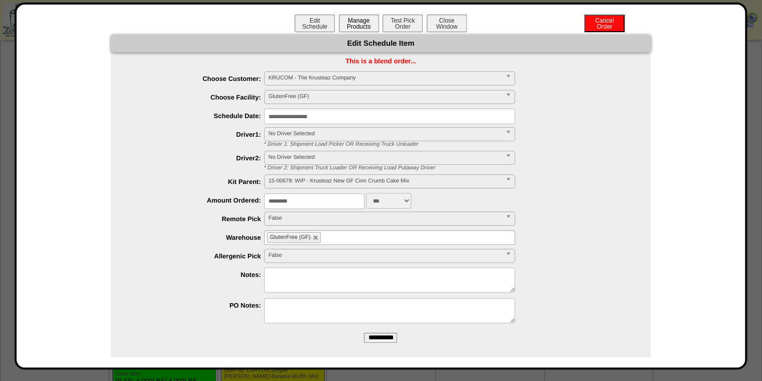
click at [352, 29] on button "Manage Products" at bounding box center [359, 24] width 40 height 18
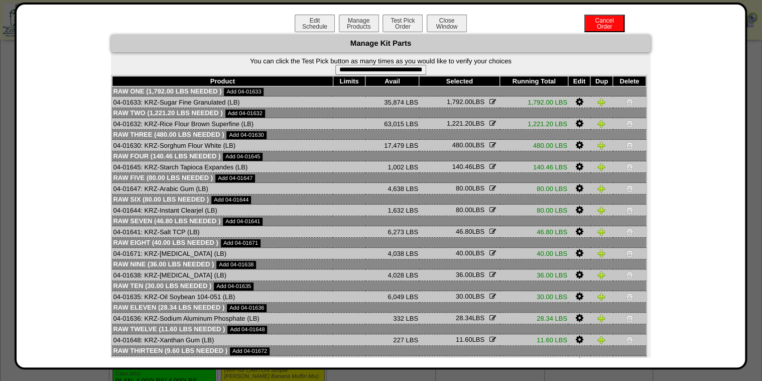
click at [399, 76] on div "Product Limits Avail Selected Running Total Edit Dup [GEOGRAPHIC_DATA] Raw One …" at bounding box center [379, 232] width 536 height 315
click at [400, 75] on input "**********" at bounding box center [380, 70] width 91 height 10
type input "**********"
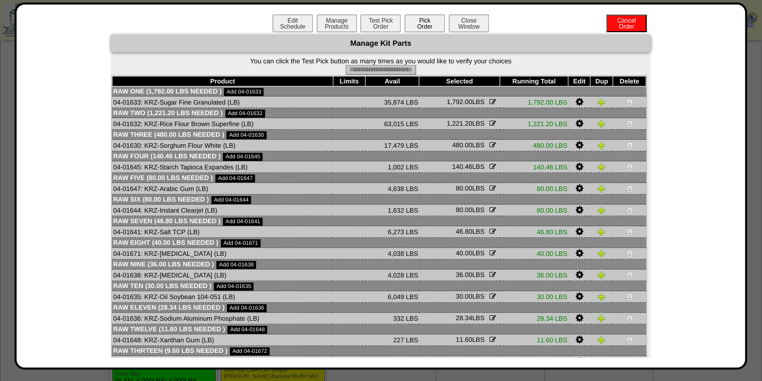
click at [417, 24] on button "Pick Order" at bounding box center [425, 24] width 40 height 18
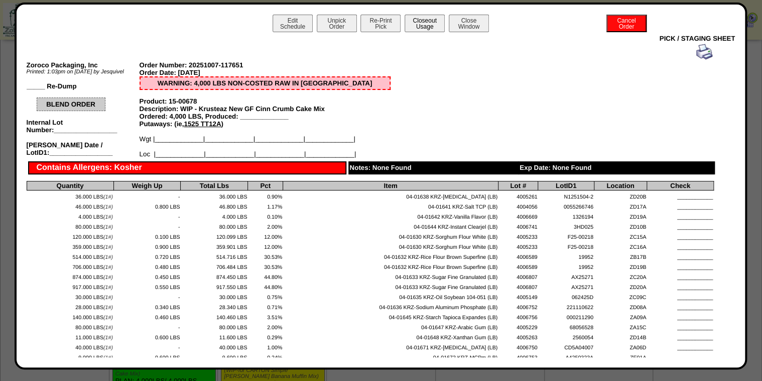
click at [424, 28] on button "Closeout Usage" at bounding box center [425, 24] width 40 height 18
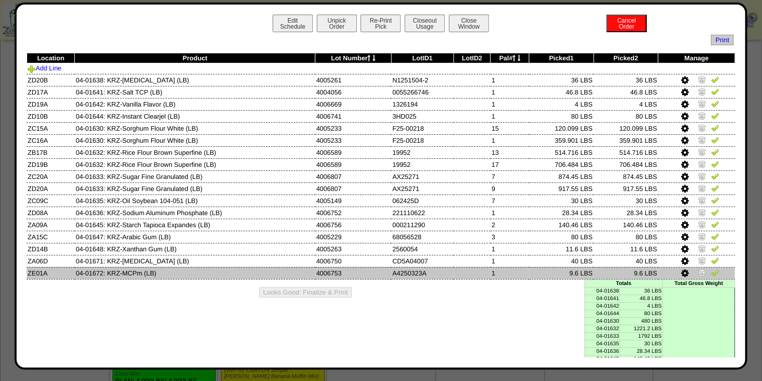
click at [711, 273] on img at bounding box center [715, 272] width 8 height 8
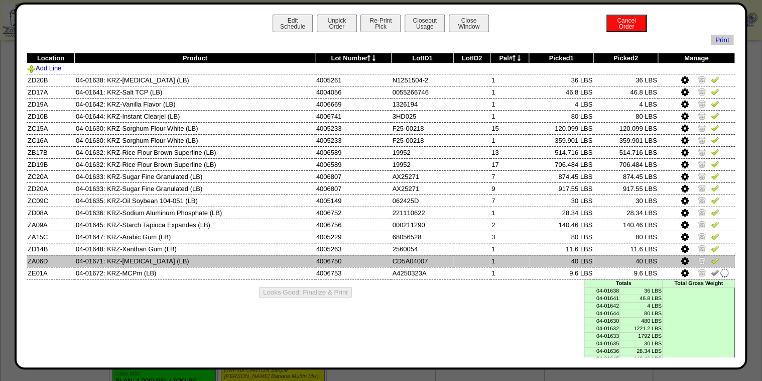
click at [702, 257] on td at bounding box center [696, 261] width 77 height 12
click at [711, 257] on td at bounding box center [696, 261] width 77 height 12
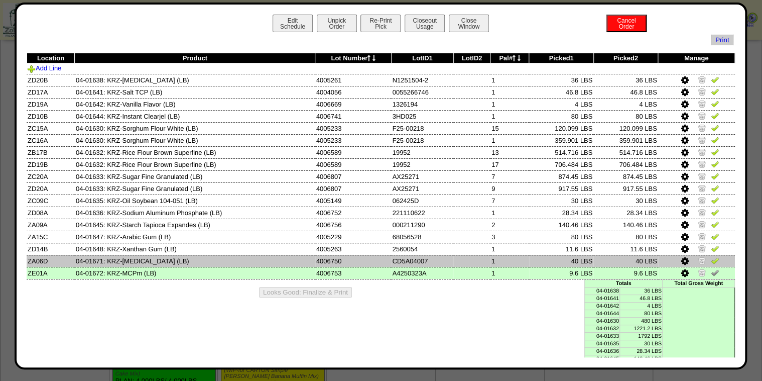
click at [711, 257] on img at bounding box center [715, 260] width 8 height 8
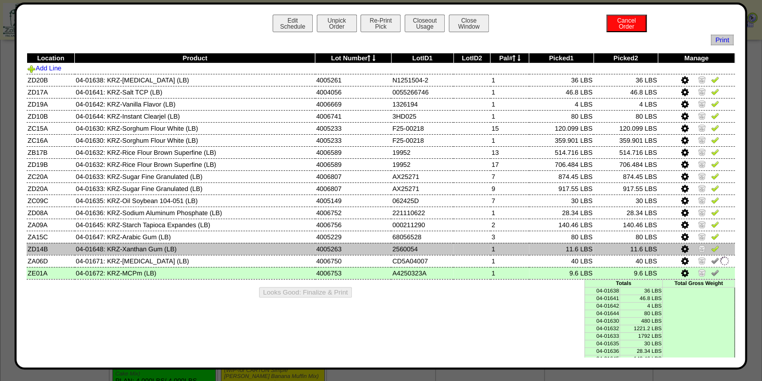
click at [711, 251] on img at bounding box center [715, 248] width 8 height 8
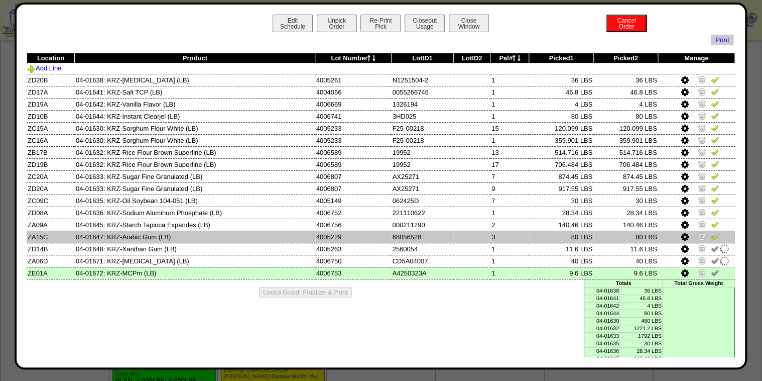
click at [711, 239] on img at bounding box center [715, 236] width 8 height 8
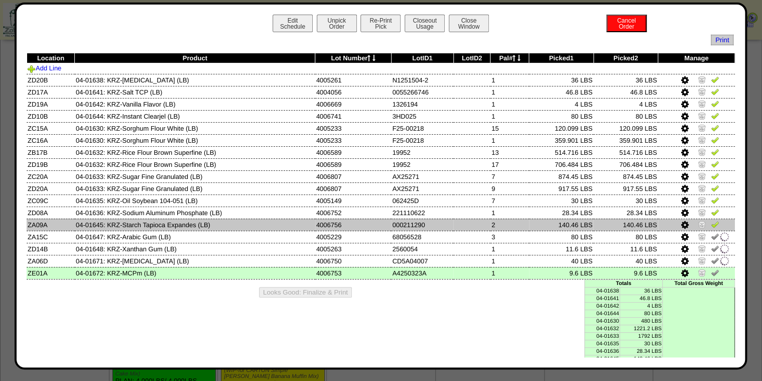
click at [711, 222] on img at bounding box center [715, 224] width 8 height 8
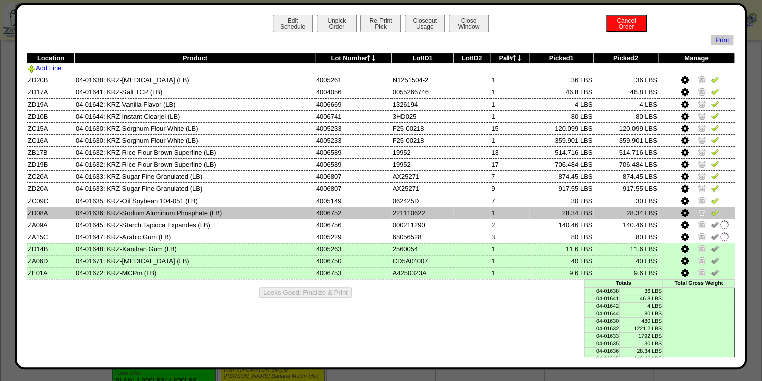
click at [713, 210] on img at bounding box center [715, 212] width 8 height 8
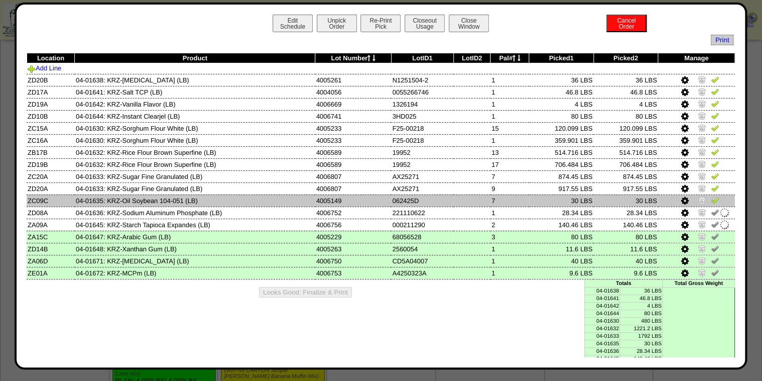
click at [711, 199] on img at bounding box center [715, 200] width 8 height 8
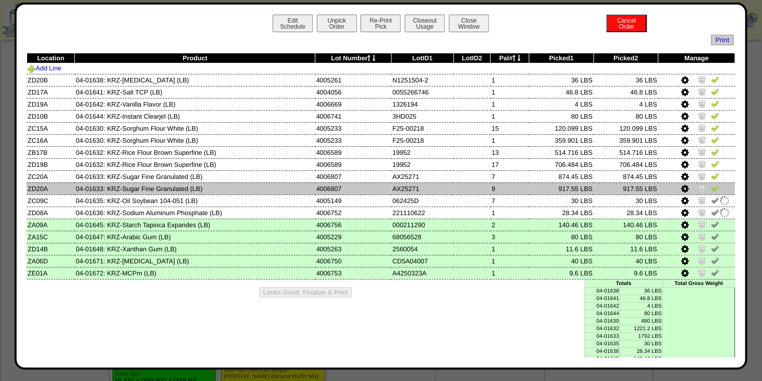
click at [711, 186] on img at bounding box center [715, 188] width 8 height 8
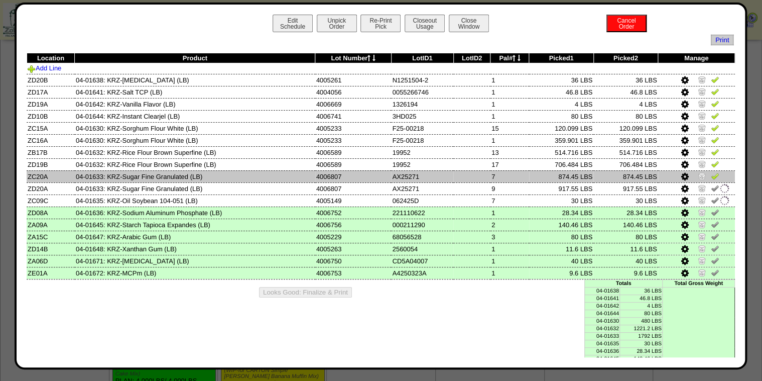
click at [711, 177] on img at bounding box center [715, 176] width 8 height 8
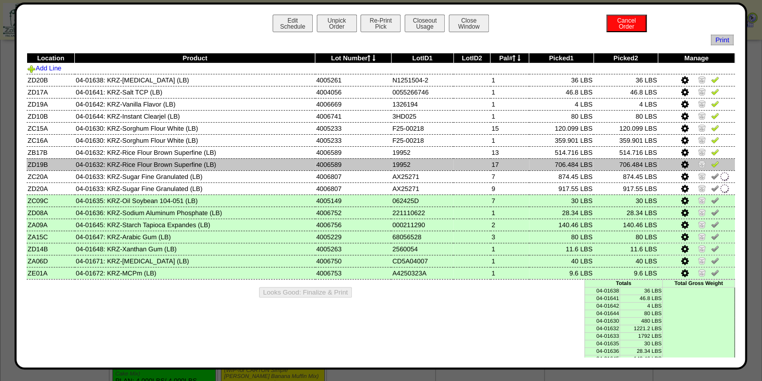
click at [711, 165] on img at bounding box center [715, 164] width 8 height 8
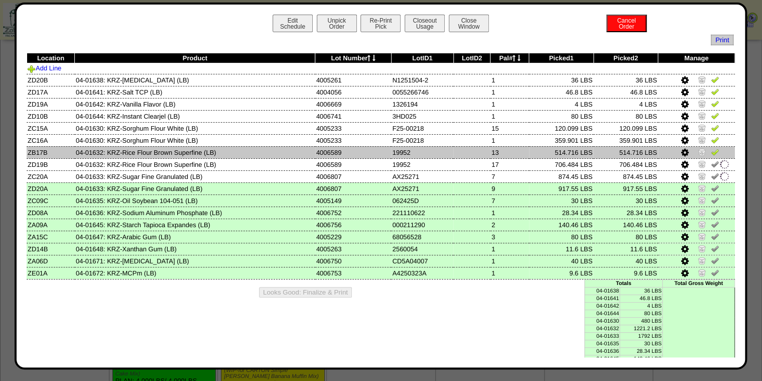
click at [711, 153] on img at bounding box center [715, 152] width 8 height 8
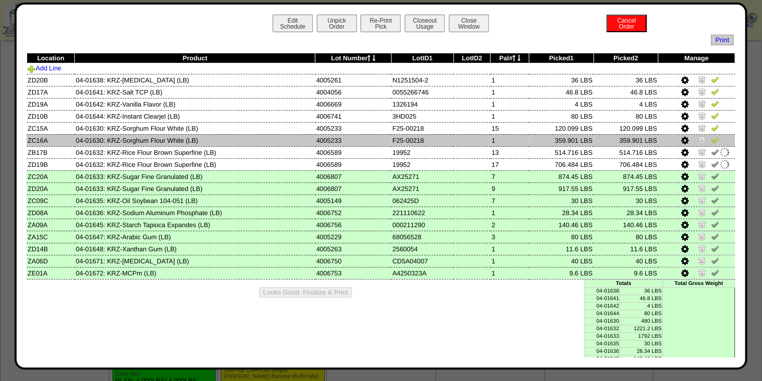
click at [711, 142] on img at bounding box center [715, 140] width 8 height 8
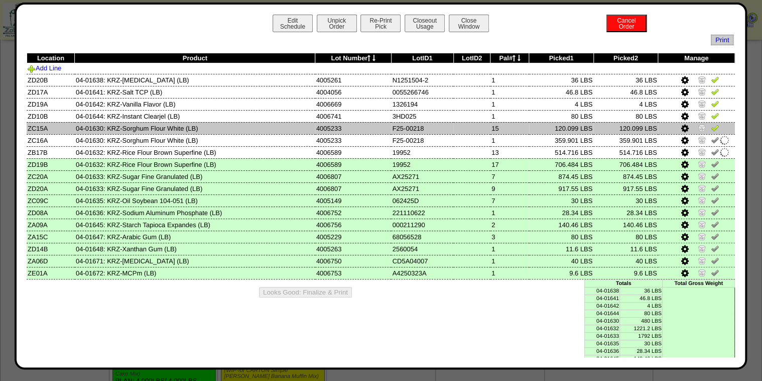
click at [711, 130] on img at bounding box center [715, 128] width 8 height 8
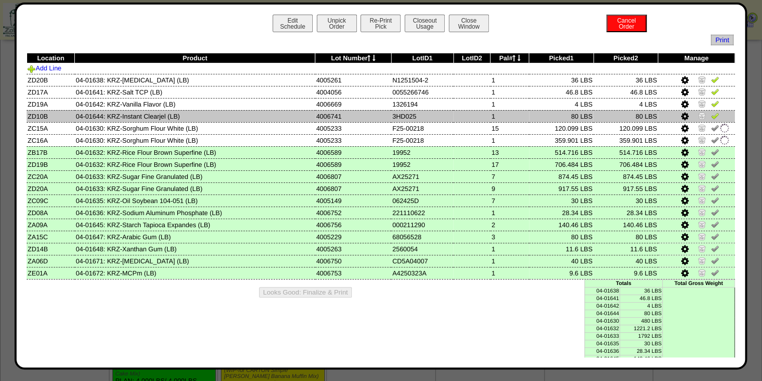
click at [711, 118] on img at bounding box center [715, 115] width 8 height 8
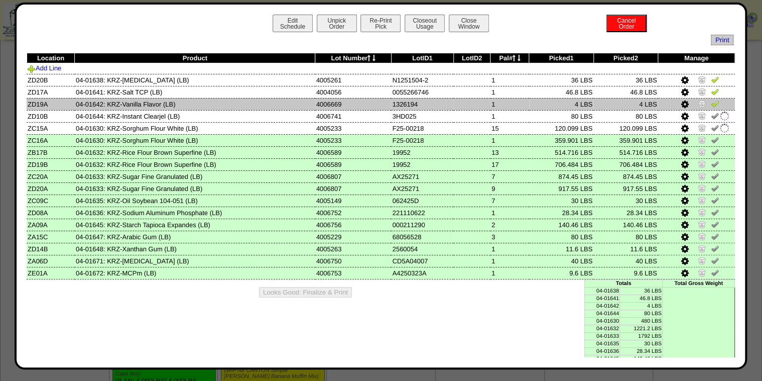
click at [711, 106] on img at bounding box center [715, 103] width 8 height 8
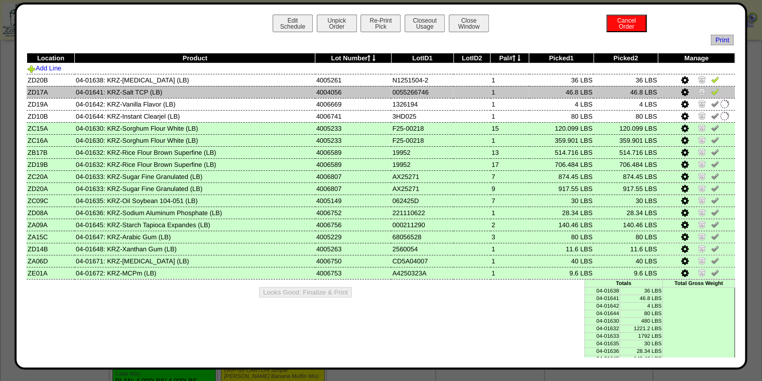
click at [711, 92] on img at bounding box center [715, 91] width 8 height 8
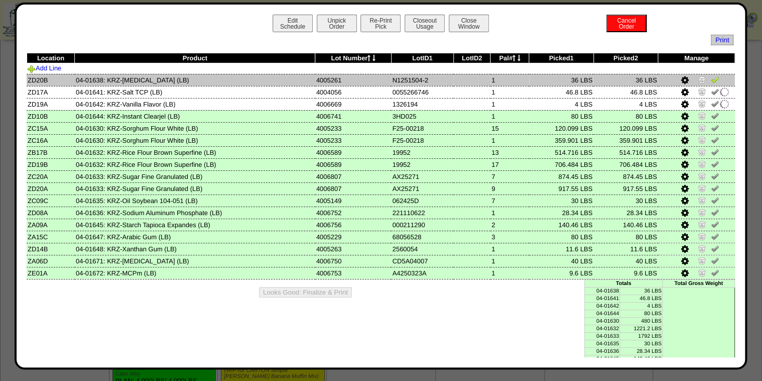
click at [711, 82] on img at bounding box center [715, 79] width 8 height 8
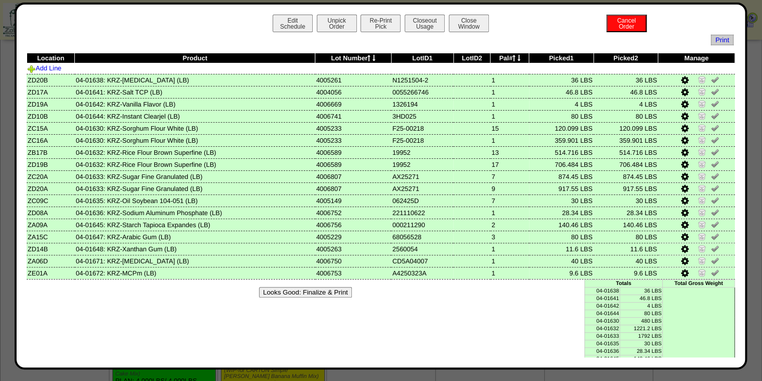
click at [285, 290] on button "Looks Good: Finalize & Print" at bounding box center [305, 292] width 93 height 11
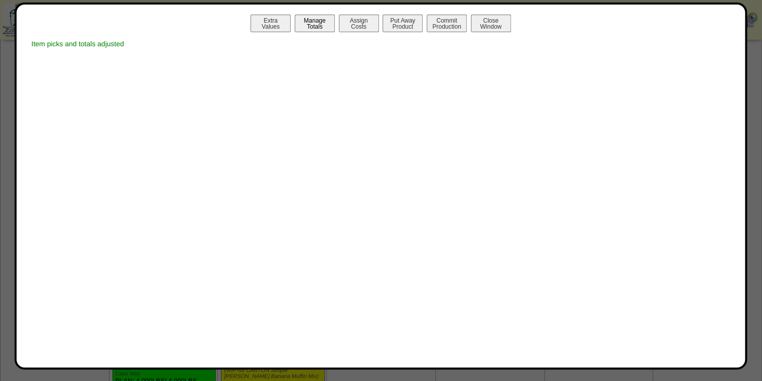
click at [311, 22] on button "Manage Totals" at bounding box center [315, 24] width 40 height 18
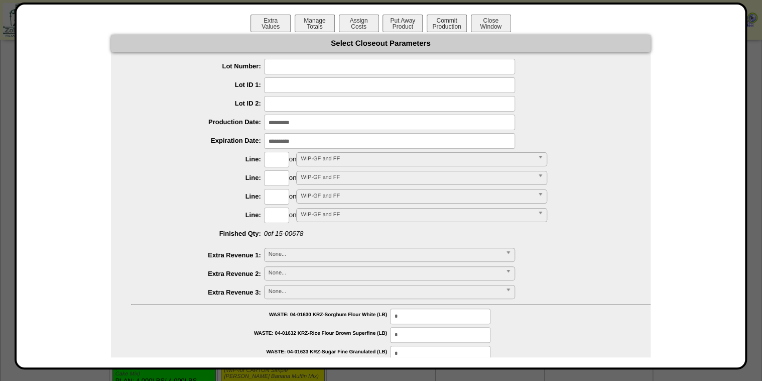
click at [325, 66] on input "text" at bounding box center [389, 67] width 251 height 16
type input "*******"
click at [300, 123] on input "input" at bounding box center [389, 122] width 251 height 16
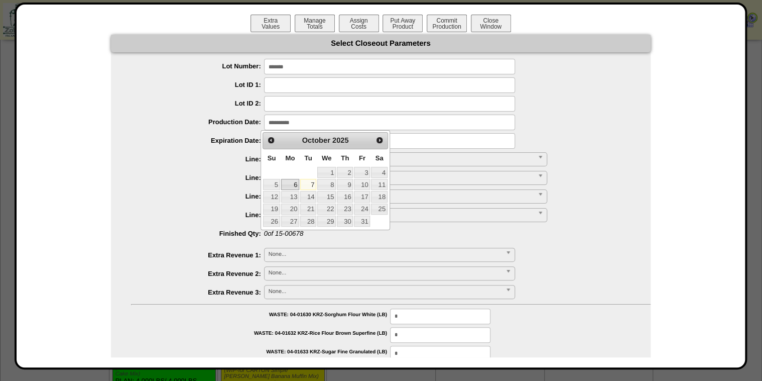
click at [294, 186] on link "6" at bounding box center [290, 184] width 18 height 11
type input "**********"
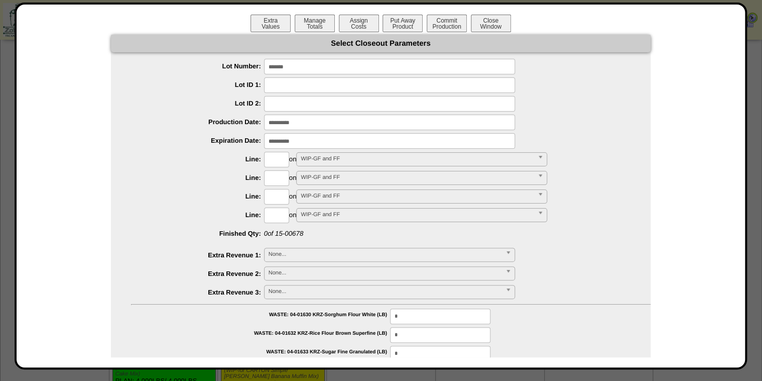
click at [288, 144] on input "input" at bounding box center [389, 141] width 251 height 16
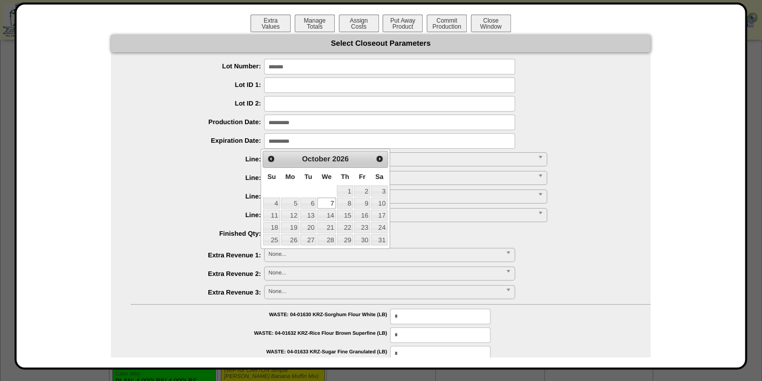
drag, startPoint x: 317, startPoint y: 204, endPoint x: 310, endPoint y: 200, distance: 8.8
click at [317, 204] on link "7" at bounding box center [326, 202] width 19 height 11
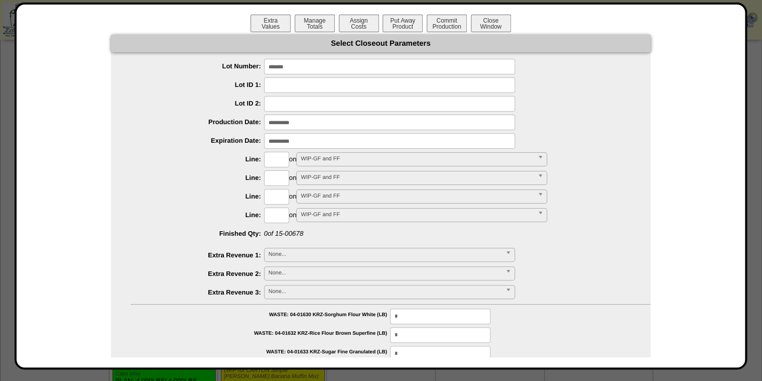
click at [279, 141] on input "input" at bounding box center [389, 141] width 251 height 16
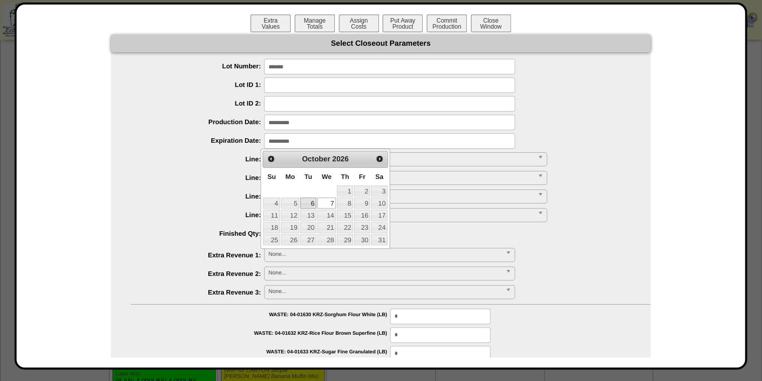
click at [311, 202] on link "6" at bounding box center [308, 202] width 16 height 11
type input "**********"
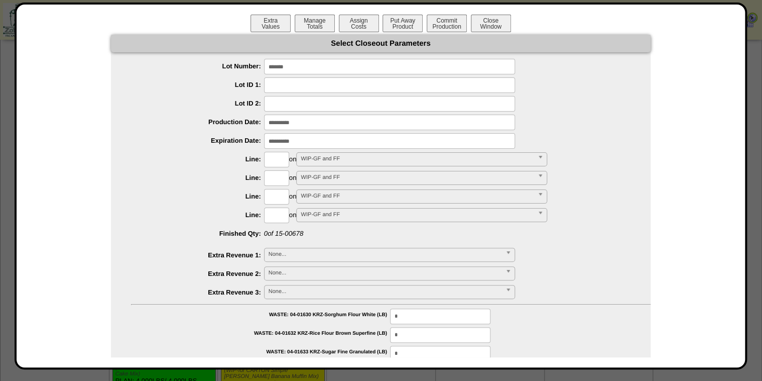
click at [279, 159] on input "text" at bounding box center [276, 160] width 25 height 16
type input "****"
type input "*********"
click at [388, 22] on button "Put Away Product" at bounding box center [403, 24] width 40 height 18
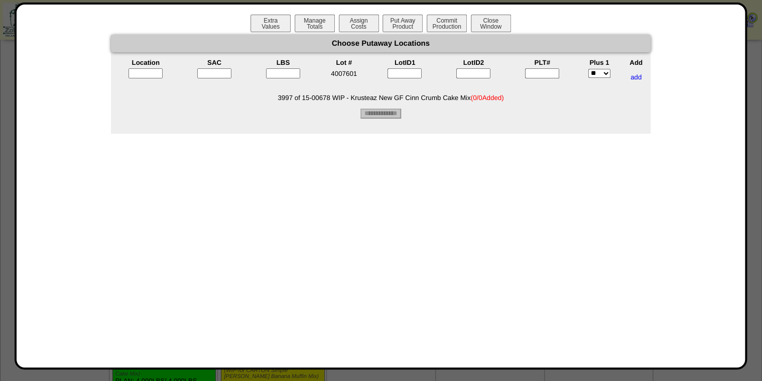
click at [543, 78] on input"] "text" at bounding box center [542, 73] width 34 height 10
type input"] "*"
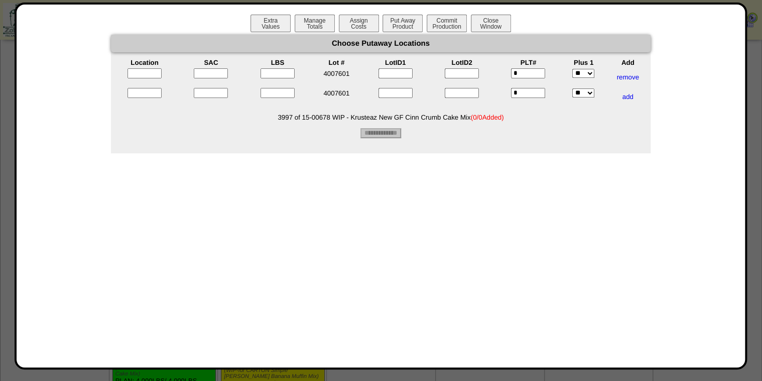
click at [285, 72] on input"] "text" at bounding box center [278, 73] width 34 height 10
type input"] "****"
click at [281, 93] on input"] "text" at bounding box center [278, 93] width 34 height 10
type input"] "****"
click at [225, 74] on input"] "text" at bounding box center [211, 73] width 34 height 10
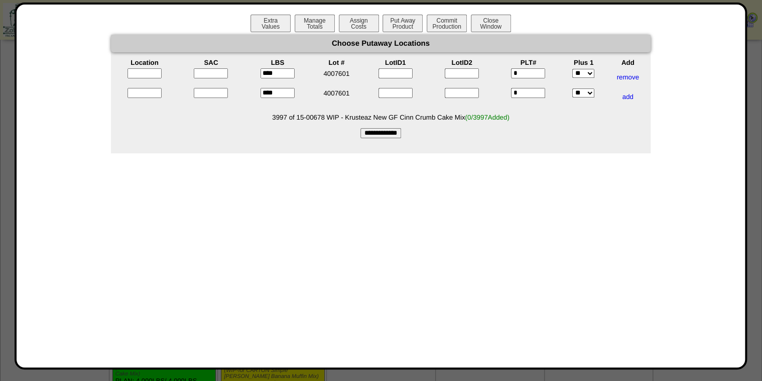
type input"] "*"
click at [199, 94] on input"] "text" at bounding box center [211, 93] width 34 height 10
type input"] "*"
click at [157, 74] on input "text" at bounding box center [145, 73] width 34 height 10
type input "*****"
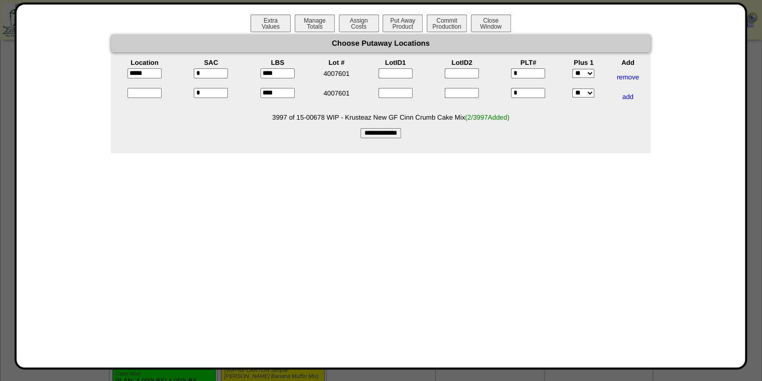
click at [127, 98] on div at bounding box center [144, 97] width 64 height 18
click at [137, 90] on input "text" at bounding box center [145, 93] width 34 height 10
click at [137, 93] on input "text" at bounding box center [147, 93] width 34 height 10
type input "*"
type input "*****"
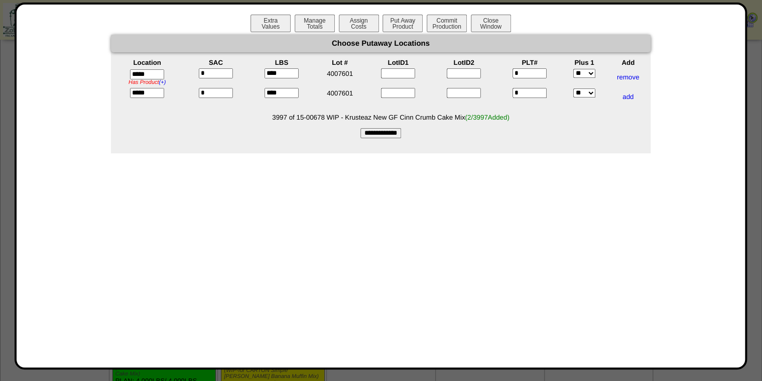
click at [127, 124] on form "Choose Putaway Locations Location SAC LBS Lot # LotID1 LotID2 PLT# Plus 1 Add *…" at bounding box center [381, 86] width 540 height 103
click at [373, 138] on input "**********" at bounding box center [381, 133] width 41 height 10
type input "*********"
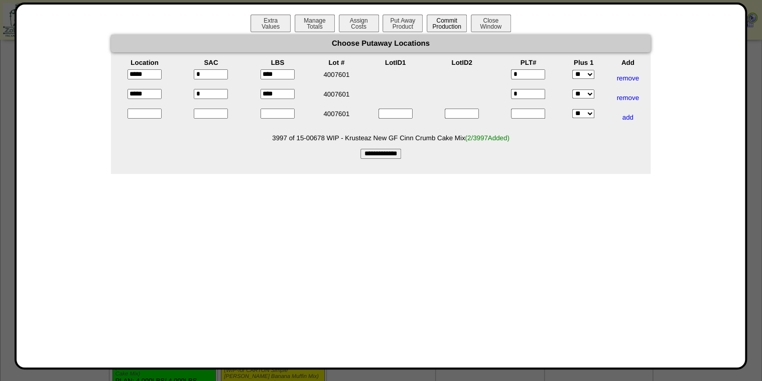
click at [437, 26] on button "Commit Production" at bounding box center [447, 24] width 40 height 18
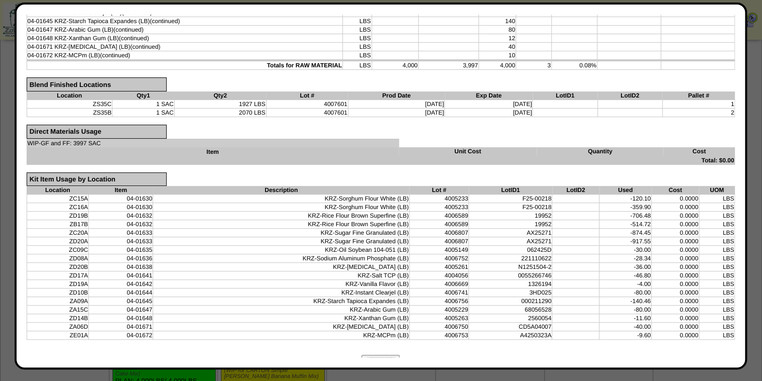
scroll to position [281, 0]
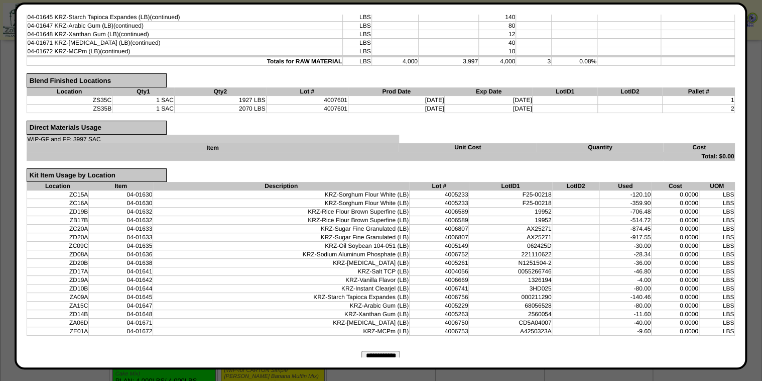
click at [398, 350] on input "**********" at bounding box center [381, 355] width 38 height 10
type input "*********"
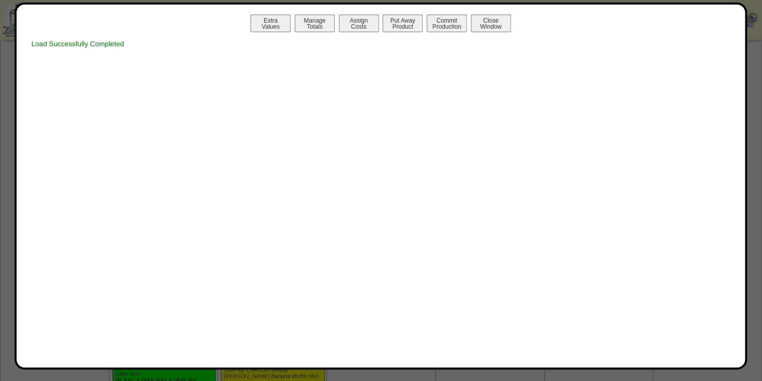
scroll to position [0, 0]
click at [458, 24] on button "Print Prod w / Both" at bounding box center [447, 24] width 40 height 18
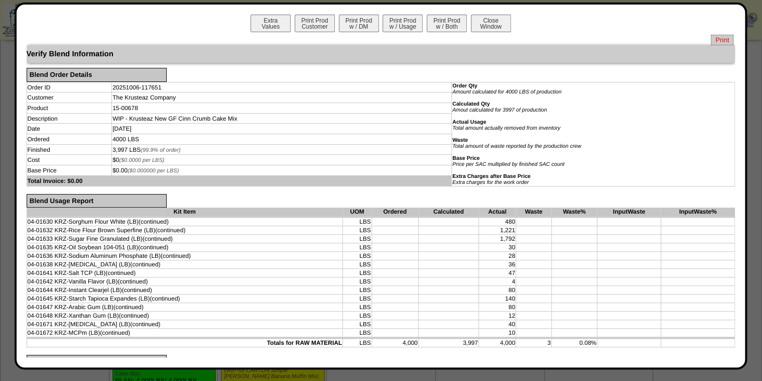
click at [717, 40] on span "Print" at bounding box center [722, 40] width 23 height 11
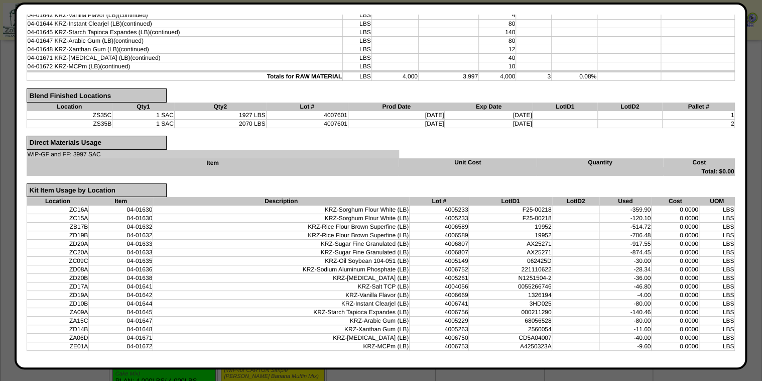
scroll to position [267, 0]
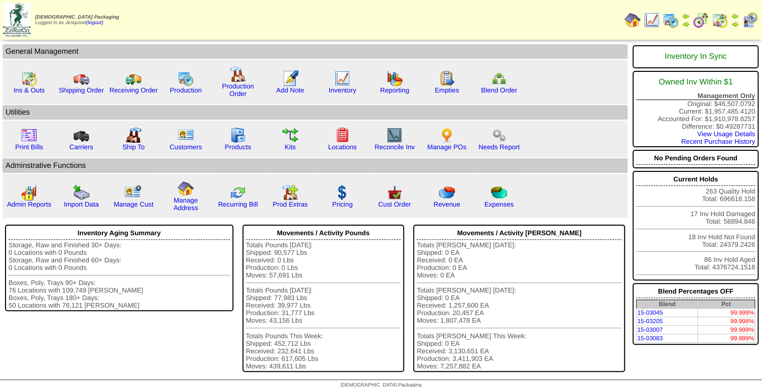
click at [697, 17] on img at bounding box center [701, 20] width 16 height 16
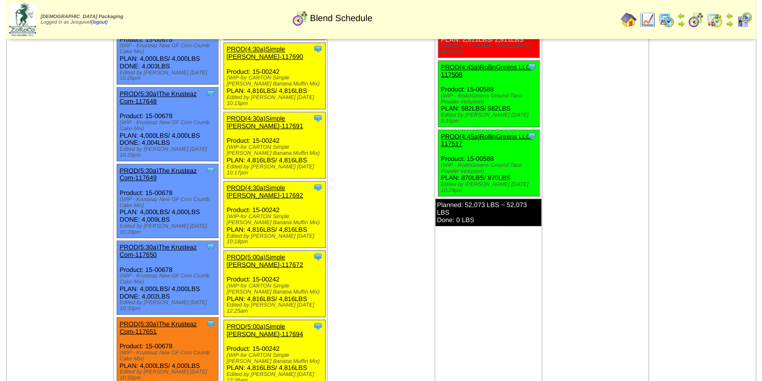
scroll to position [522, 0]
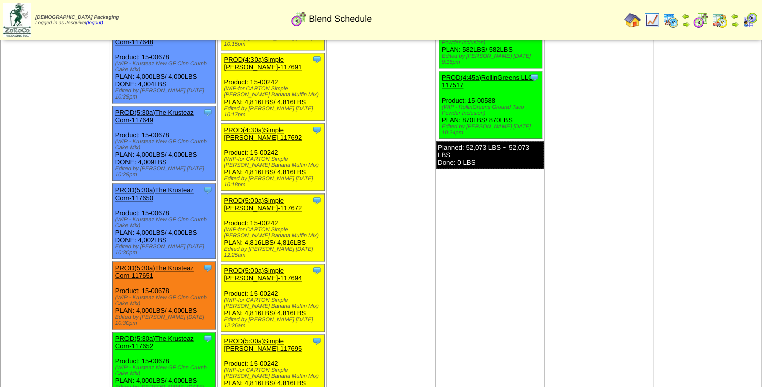
click at [155, 186] on link "PROD(5:30a)The Krusteaz Com-117650" at bounding box center [154, 193] width 78 height 15
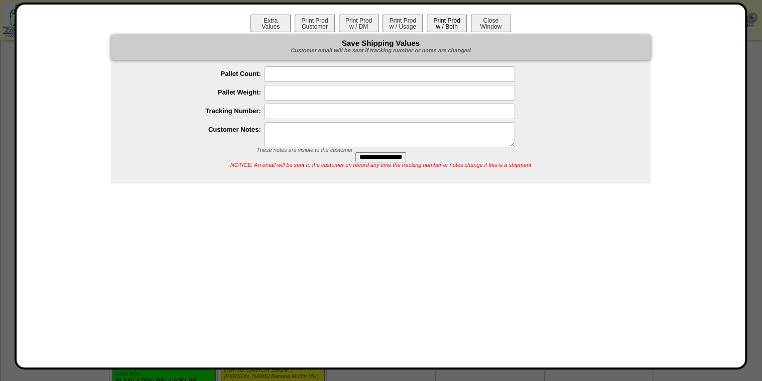
click at [437, 24] on button "Print Prod w / Both" at bounding box center [447, 24] width 40 height 18
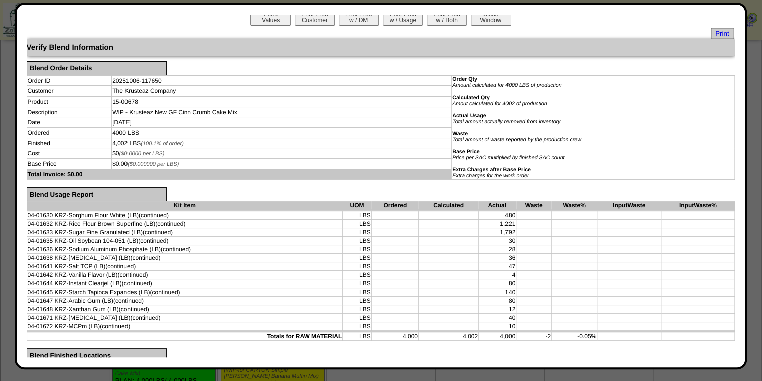
scroll to position [0, 0]
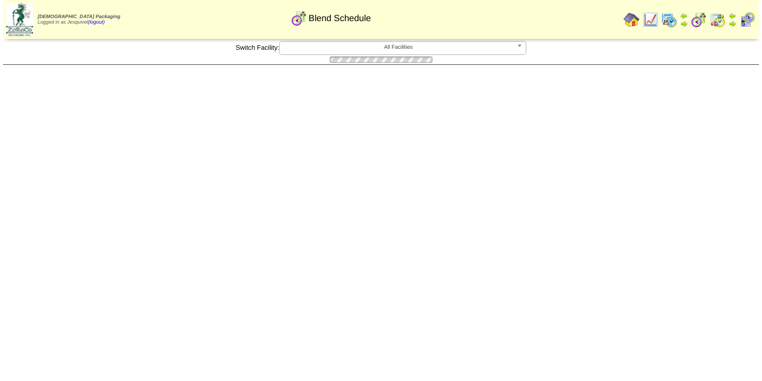
scroll to position [522, 0]
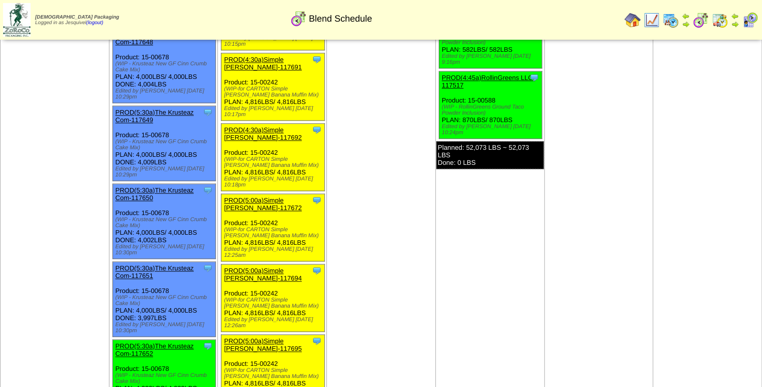
click at [158, 186] on link "PROD(5:30a)The Krusteaz Com-117650" at bounding box center [154, 193] width 78 height 15
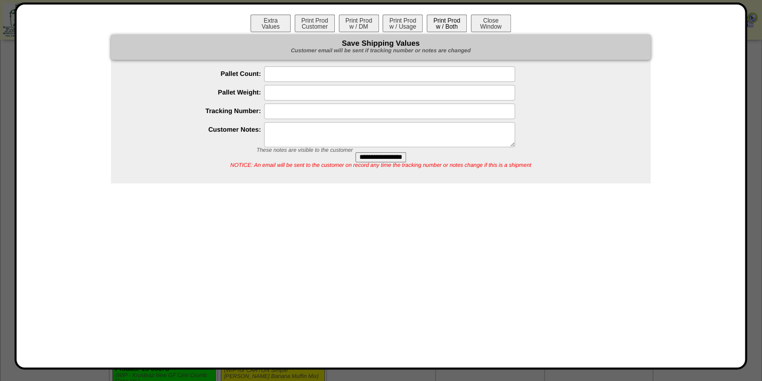
click at [457, 23] on button "Print Prod w / Both" at bounding box center [447, 24] width 40 height 18
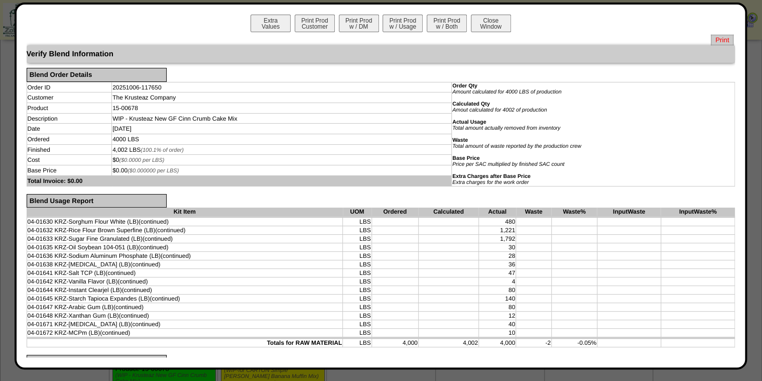
click at [721, 41] on span "Print" at bounding box center [722, 40] width 23 height 11
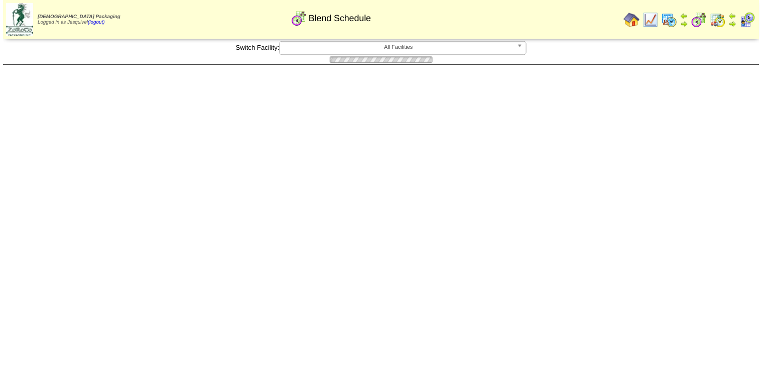
scroll to position [522, 0]
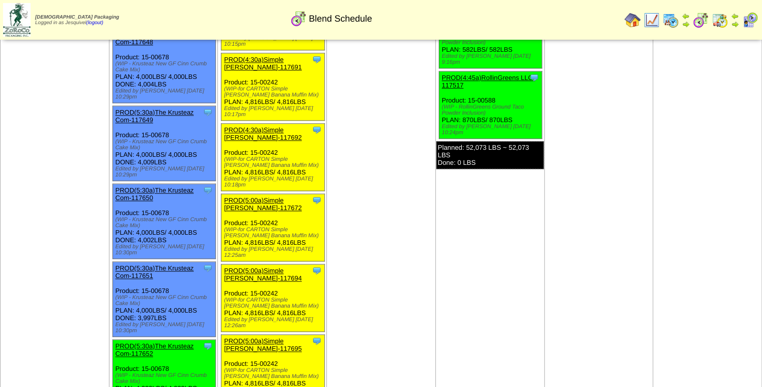
click at [138, 264] on link "PROD(5:30a)The Krusteaz Com-117651" at bounding box center [154, 271] width 78 height 15
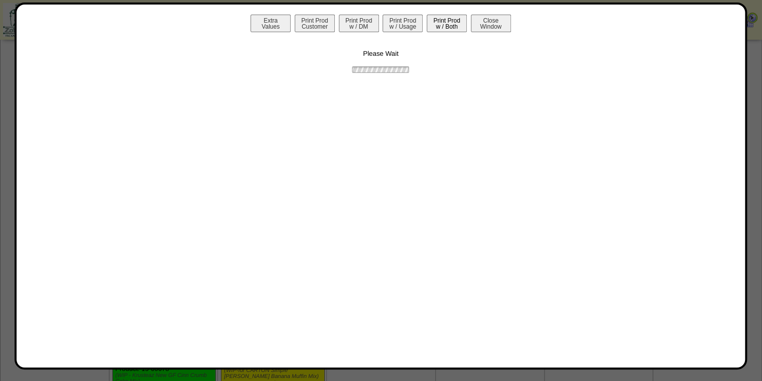
click at [446, 24] on button "Print Prod w / Both" at bounding box center [447, 24] width 40 height 18
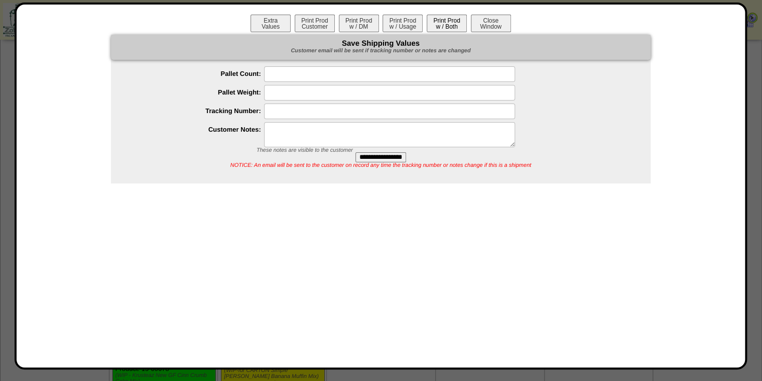
click at [446, 23] on button "Print Prod w / Both" at bounding box center [447, 24] width 40 height 18
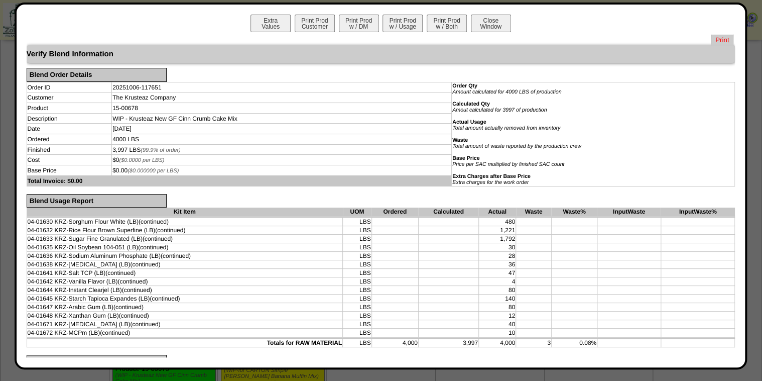
click at [711, 37] on span "Print" at bounding box center [722, 40] width 23 height 11
